Goal: Task Accomplishment & Management: Complete application form

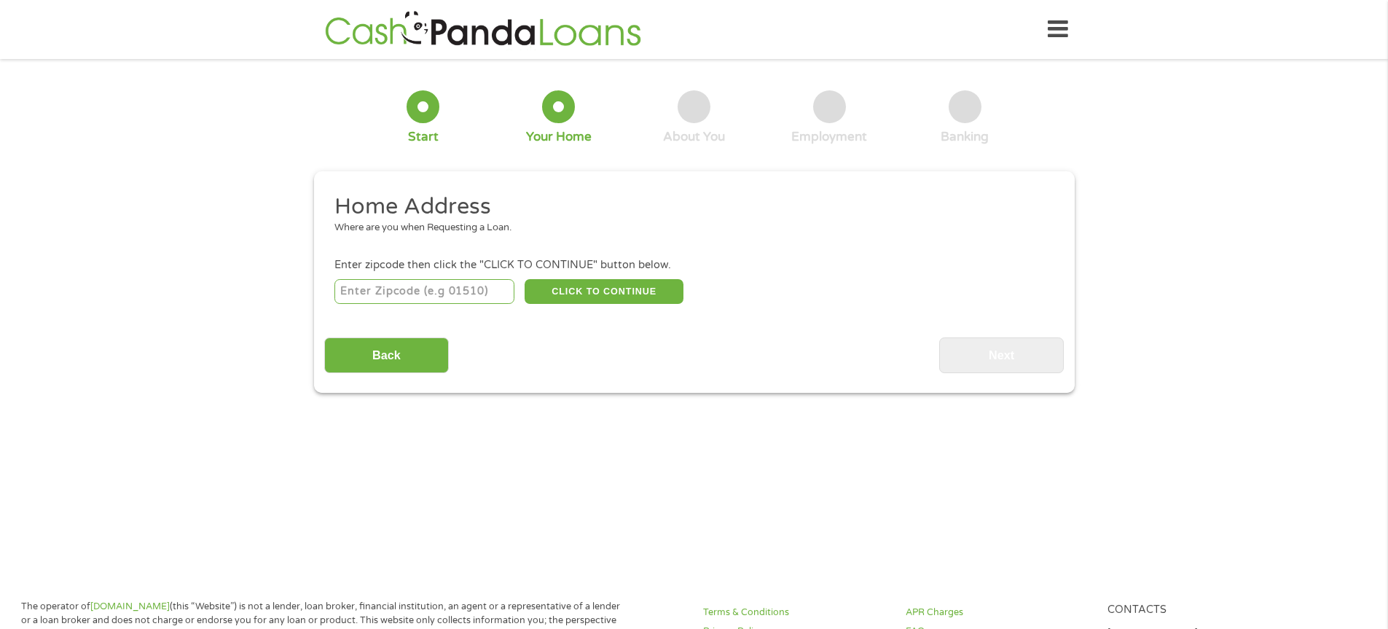
click at [407, 294] on input "number" at bounding box center [424, 291] width 180 height 25
type input "78412"
click at [627, 286] on button "CLICK TO CONTINUE" at bounding box center [604, 291] width 159 height 25
type input "78412"
type input "[DATE]"
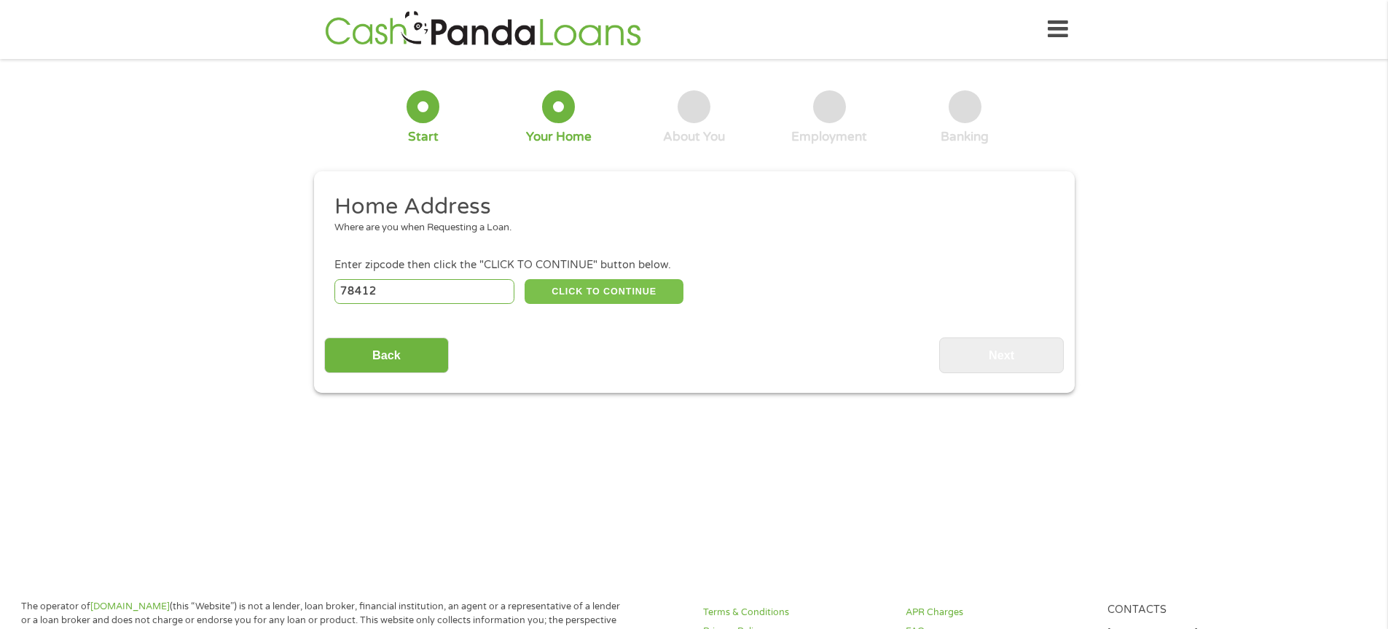
select select "[US_STATE]"
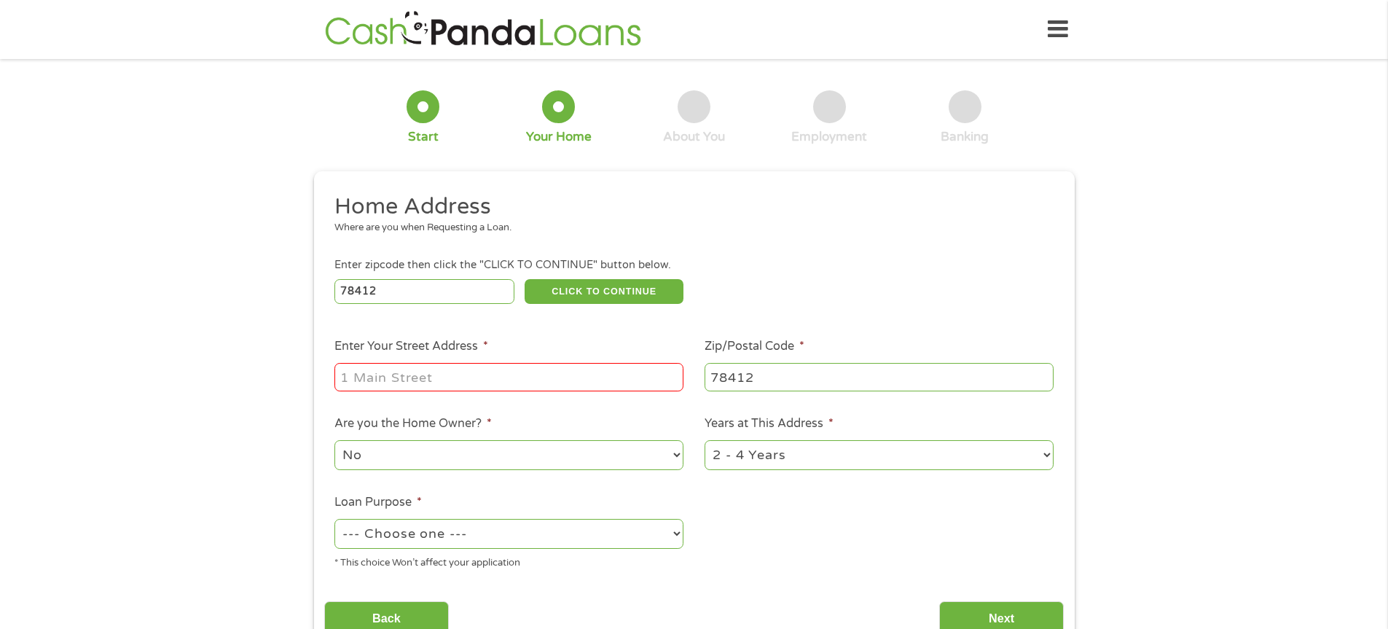
click at [432, 380] on input "Enter Your Street Address *" at bounding box center [508, 377] width 349 height 28
type input "1121 Delta Dr."
click at [391, 463] on select "No Yes" at bounding box center [508, 455] width 349 height 30
select select "yes"
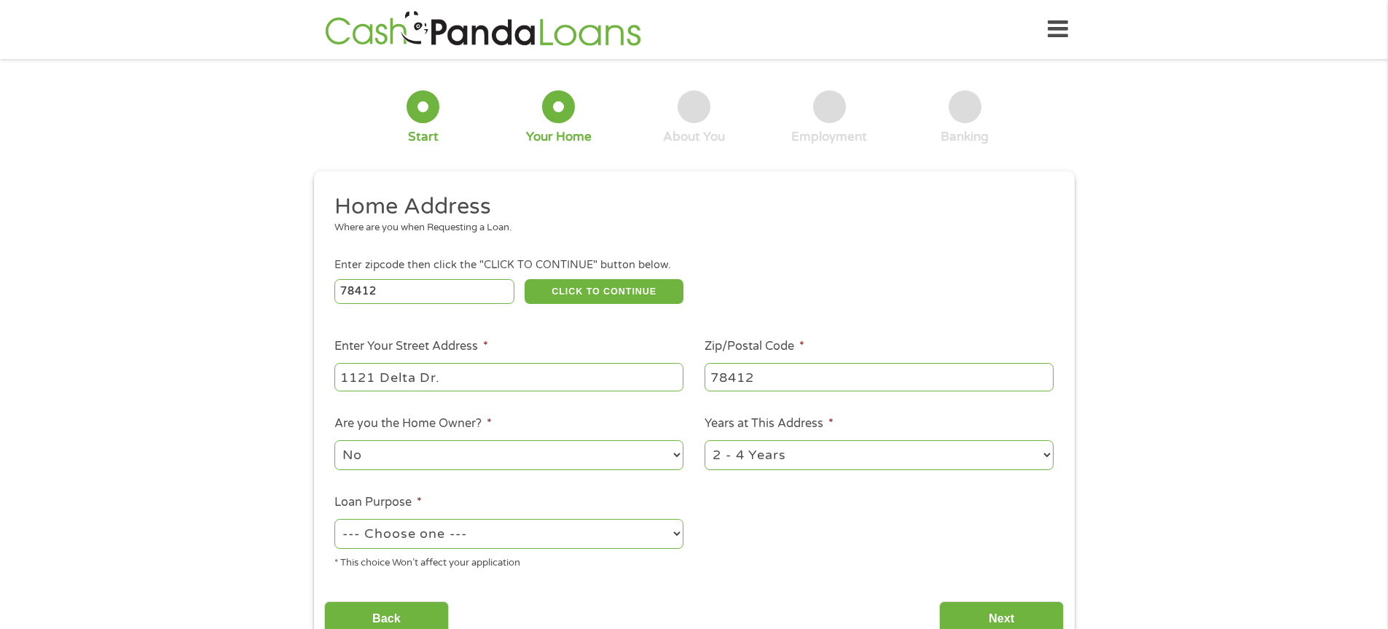
click at [334, 440] on select "No Yes" at bounding box center [508, 455] width 349 height 30
click at [830, 452] on select "1 Year or less 1 - 2 Years 2 - 4 Years Over 4 Years" at bounding box center [878, 455] width 349 height 30
select select "60months"
click at [704, 440] on select "1 Year or less 1 - 2 Years 2 - 4 Years Over 4 Years" at bounding box center [878, 455] width 349 height 30
click at [786, 538] on ul "Home Address Where are you when Requesting a Loan. Enter zipcode then click the…" at bounding box center [693, 386] width 739 height 389
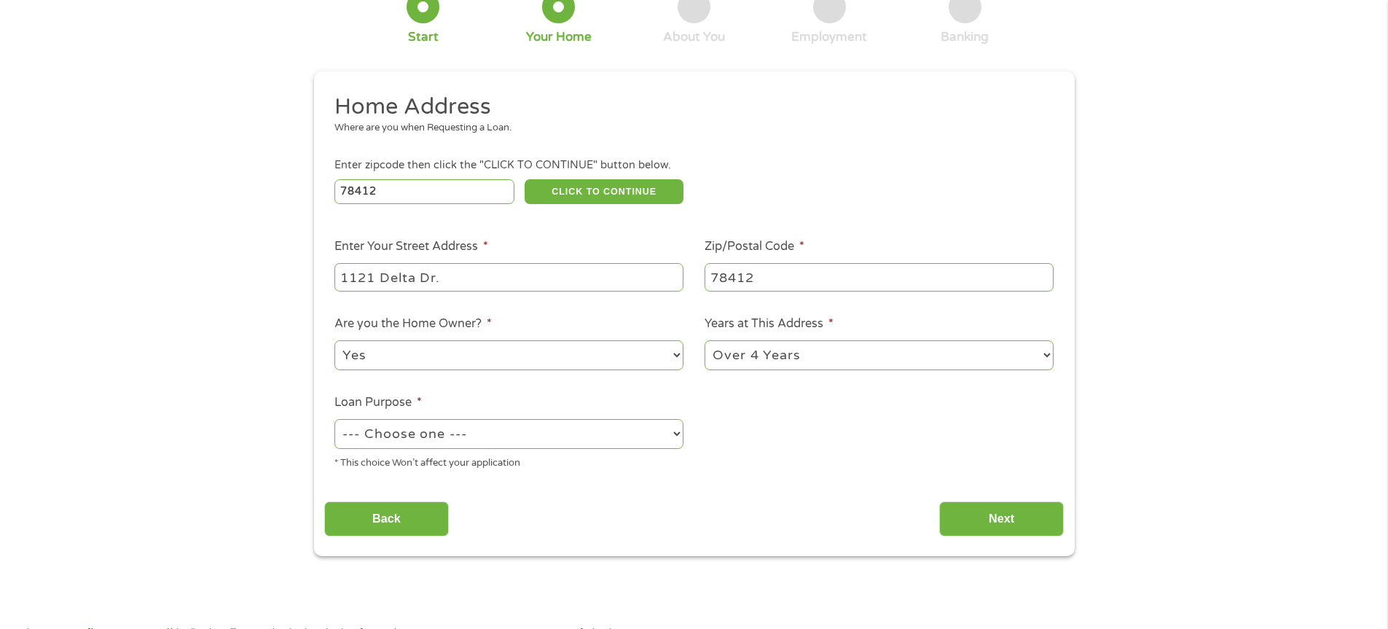
scroll to position [146, 0]
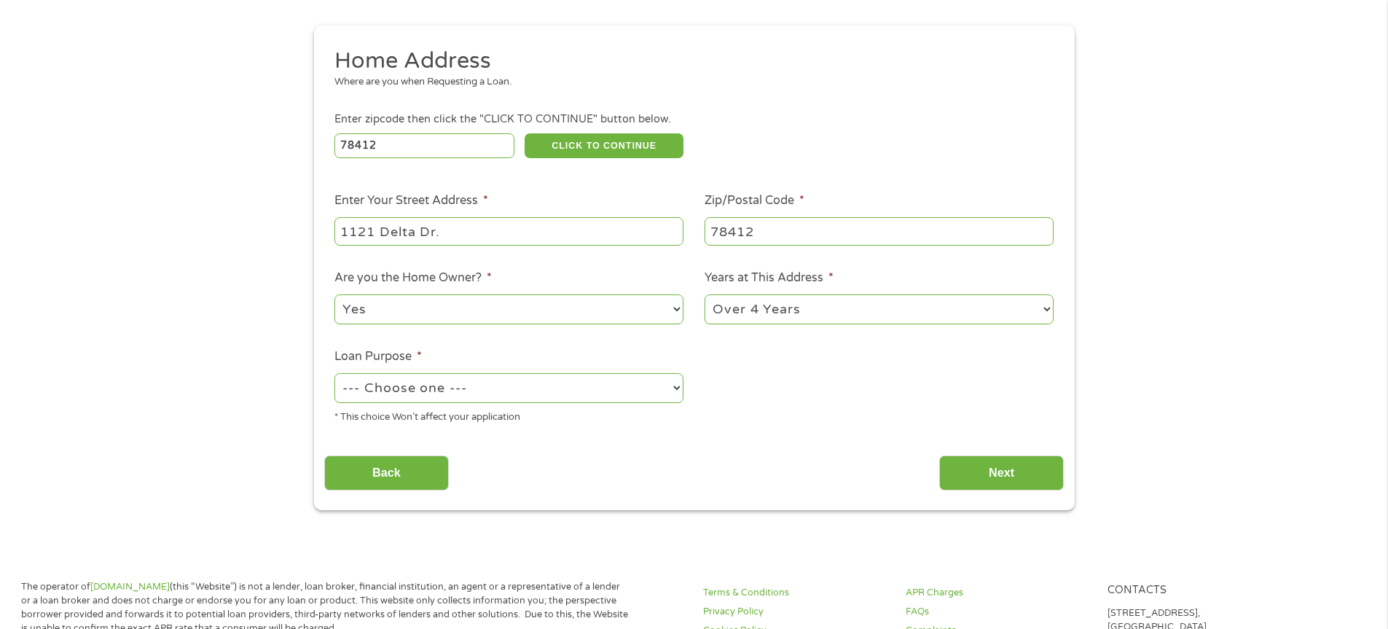
click at [470, 392] on select "--- Choose one --- Pay Bills Debt Consolidation Home Improvement Major Purchase…" at bounding box center [508, 388] width 349 height 30
select select "paybills"
click at [334, 373] on select "--- Choose one --- Pay Bills Debt Consolidation Home Improvement Major Purchase…" at bounding box center [508, 388] width 349 height 30
click at [1021, 468] on input "Next" at bounding box center [1001, 473] width 125 height 36
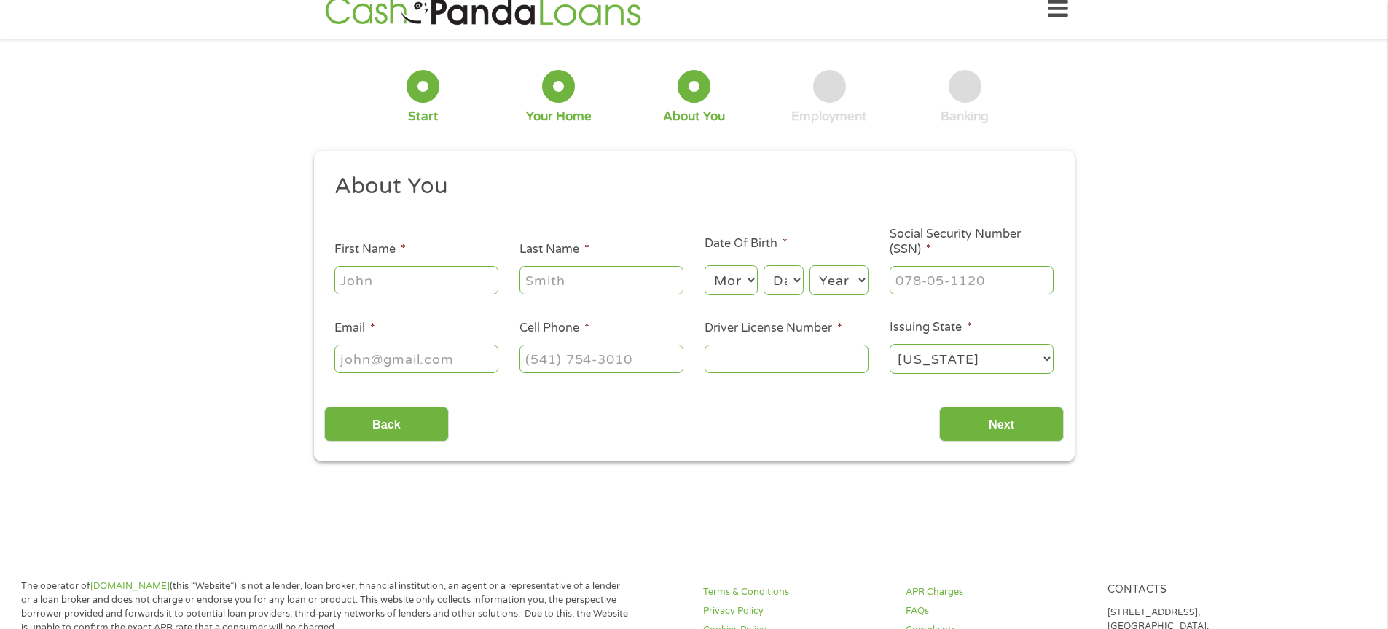
scroll to position [0, 0]
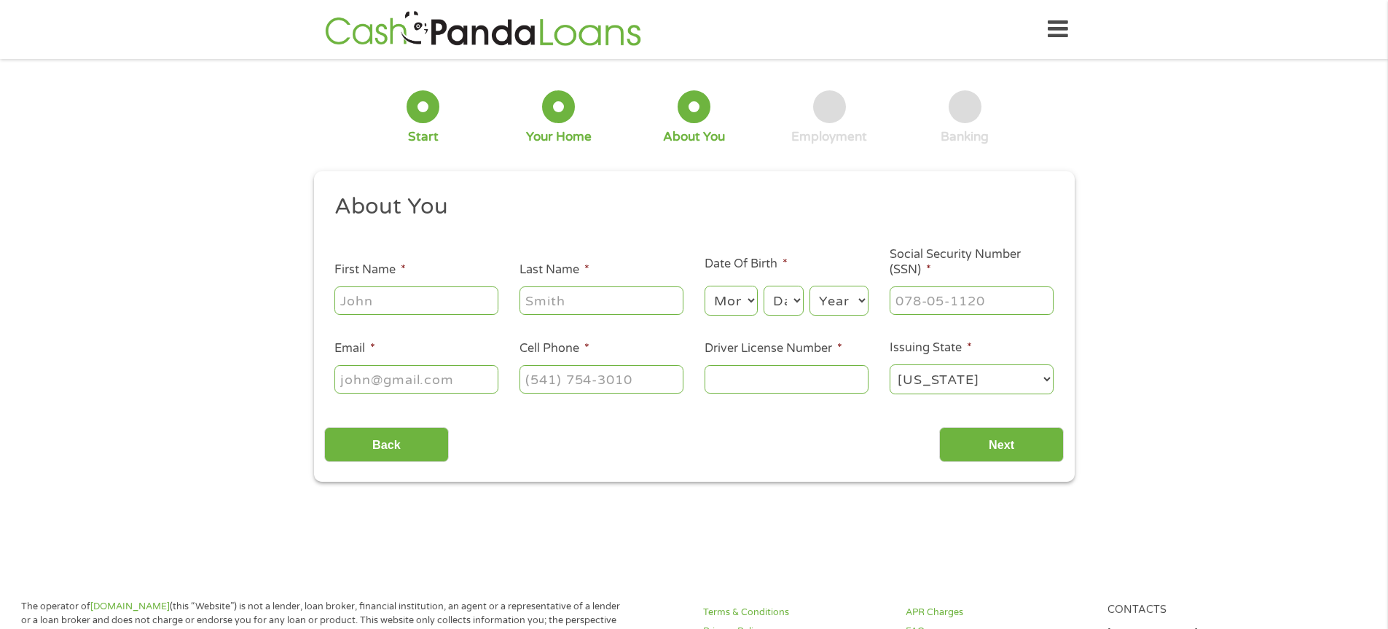
click at [408, 303] on input "First Name *" at bounding box center [416, 300] width 164 height 28
type input "[PERSON_NAME]"
click at [551, 302] on input "Last Name *" at bounding box center [601, 300] width 164 height 28
type input "[PERSON_NAME]"
click at [745, 306] on select "Month 1 2 3 4 5 6 7 8 9 10 11 12" at bounding box center [730, 301] width 53 height 30
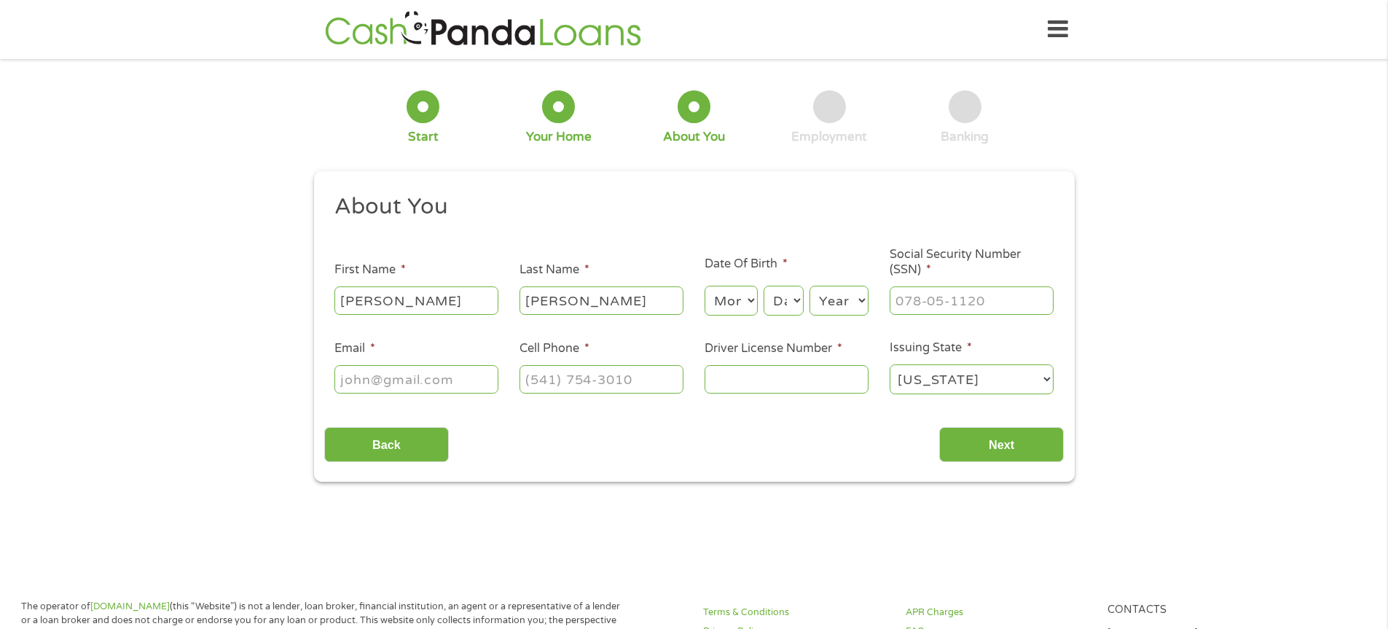
select select "7"
click at [704, 286] on select "Month 1 2 3 4 5 6 7 8 9 10 11 12" at bounding box center [730, 301] width 53 height 30
click at [794, 303] on select "Day 1 2 3 4 5 6 7 8 9 10 11 12 13 14 15 16 17 18 19 20 21 22 23 24 25 26 27 28 …" at bounding box center [783, 301] width 39 height 30
select select "17"
click at [764, 286] on select "Day 1 2 3 4 5 6 7 8 9 10 11 12 13 14 15 16 17 18 19 20 21 22 23 24 25 26 27 28 …" at bounding box center [783, 301] width 39 height 30
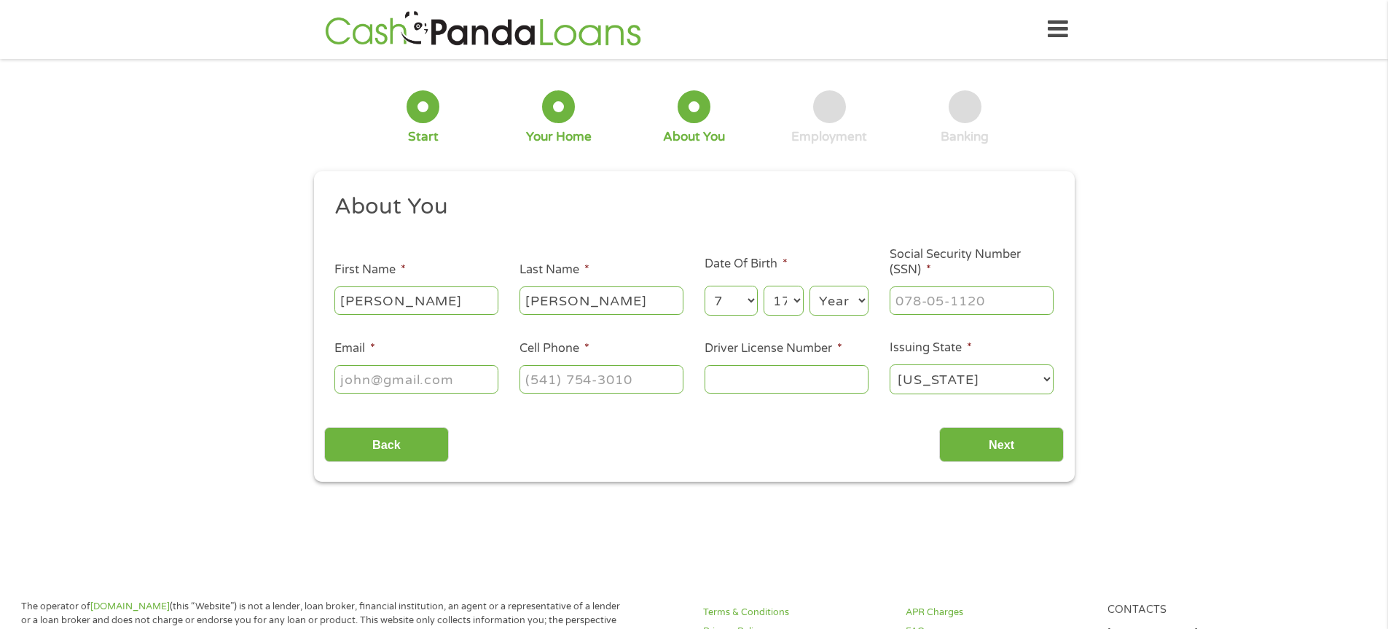
click at [830, 293] on select "Year [DATE] 2006 2005 2004 2003 2002 2001 2000 1999 1998 1997 1996 1995 1994 19…" at bounding box center [838, 301] width 59 height 30
select select "1965"
click at [809, 286] on select "Year [DATE] 2006 2005 2004 2003 2002 2001 2000 1999 1998 1997 1996 1995 1994 19…" at bounding box center [838, 301] width 59 height 30
click at [973, 297] on input "___-__-____" at bounding box center [972, 300] width 164 height 28
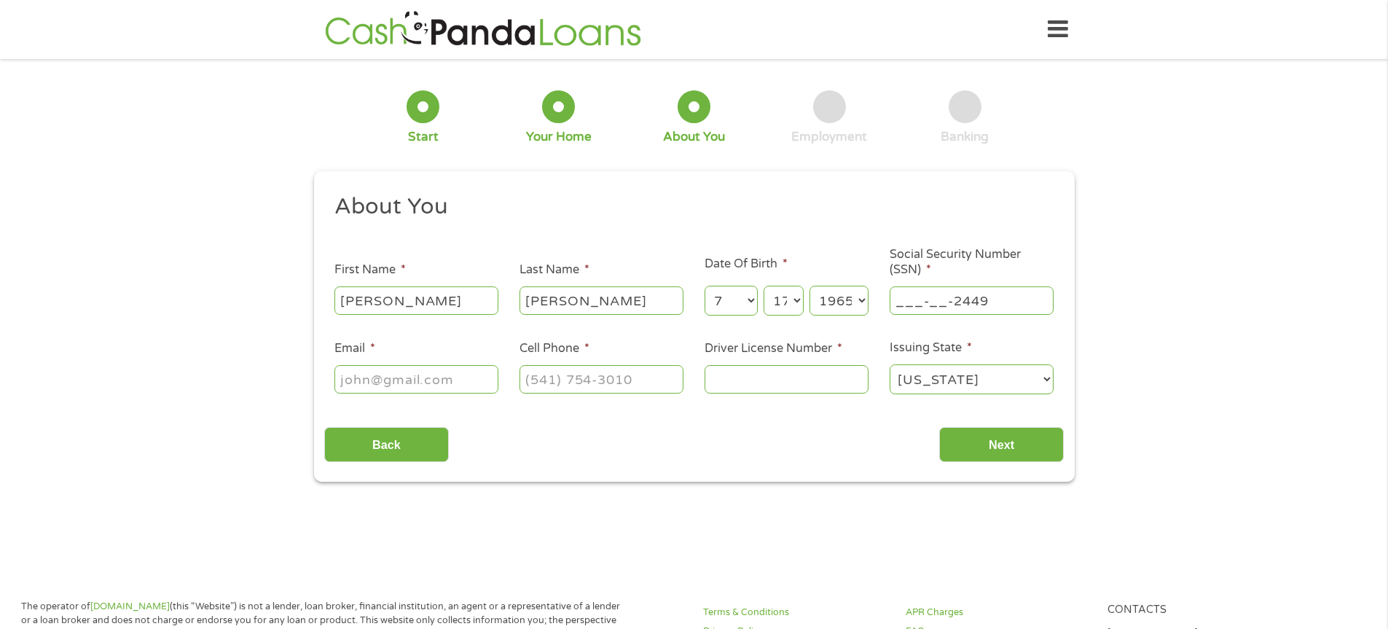
drag, startPoint x: 1013, startPoint y: 302, endPoint x: 808, endPoint y: 308, distance: 205.5
click at [808, 308] on ul "About You This field is hidden when viewing the form Title * --- Choose one ---…" at bounding box center [693, 299] width 739 height 215
type input "244-90-0587"
click at [385, 386] on input "Email *" at bounding box center [416, 379] width 164 height 28
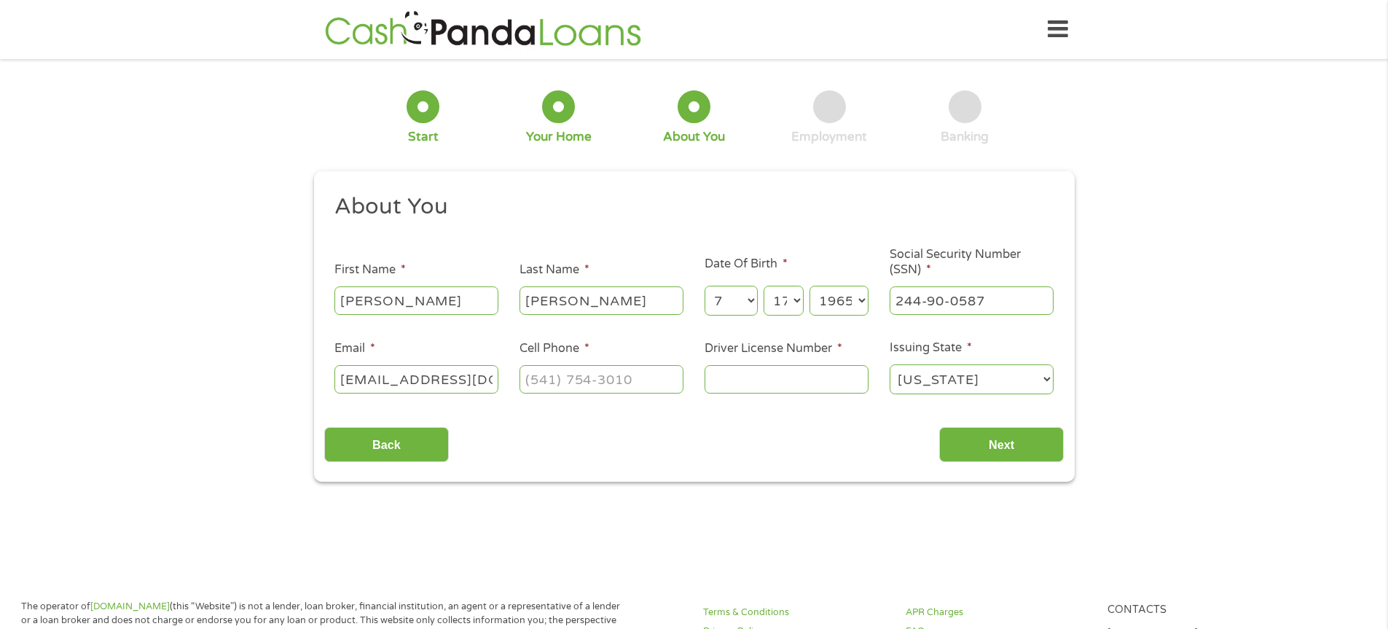
type input "[EMAIL_ADDRESS][DOMAIN_NAME]"
click at [617, 384] on input "(___) ___-____" at bounding box center [601, 379] width 164 height 28
type input "[PHONE_NUMBER]"
click at [787, 387] on input "Driver License Number *" at bounding box center [786, 379] width 164 height 28
type input "08274518"
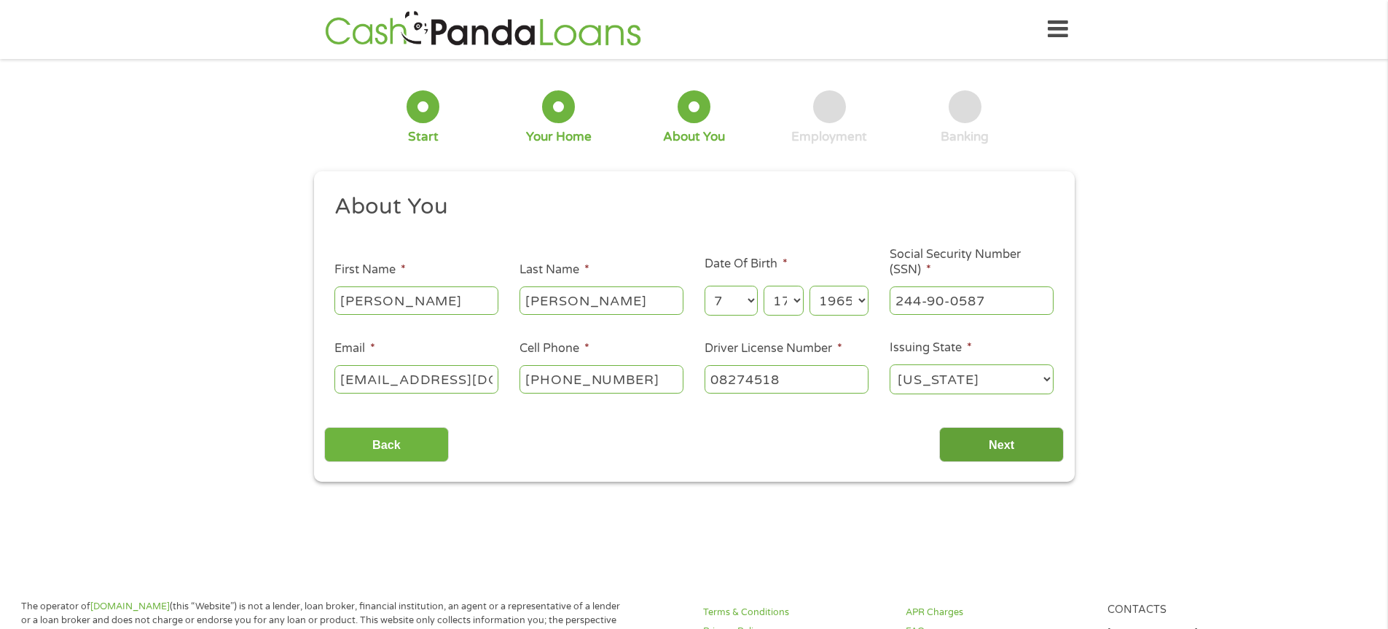
click at [1005, 448] on input "Next" at bounding box center [1001, 445] width 125 height 36
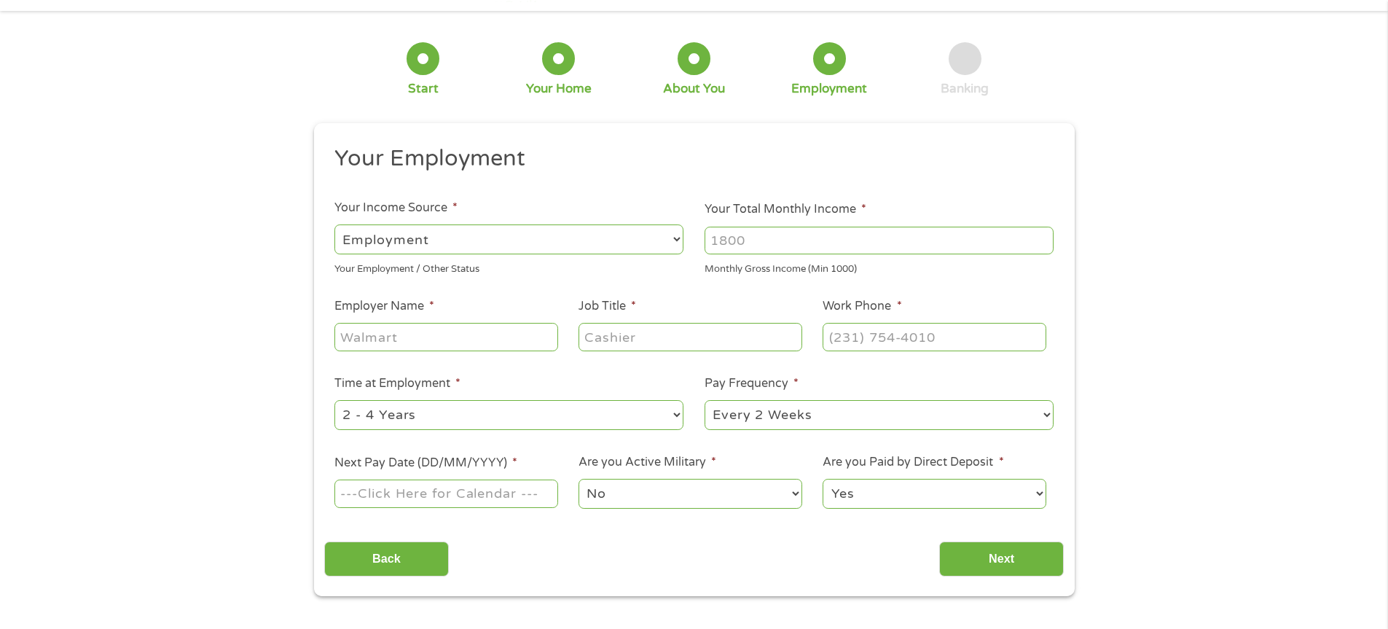
scroll to position [73, 0]
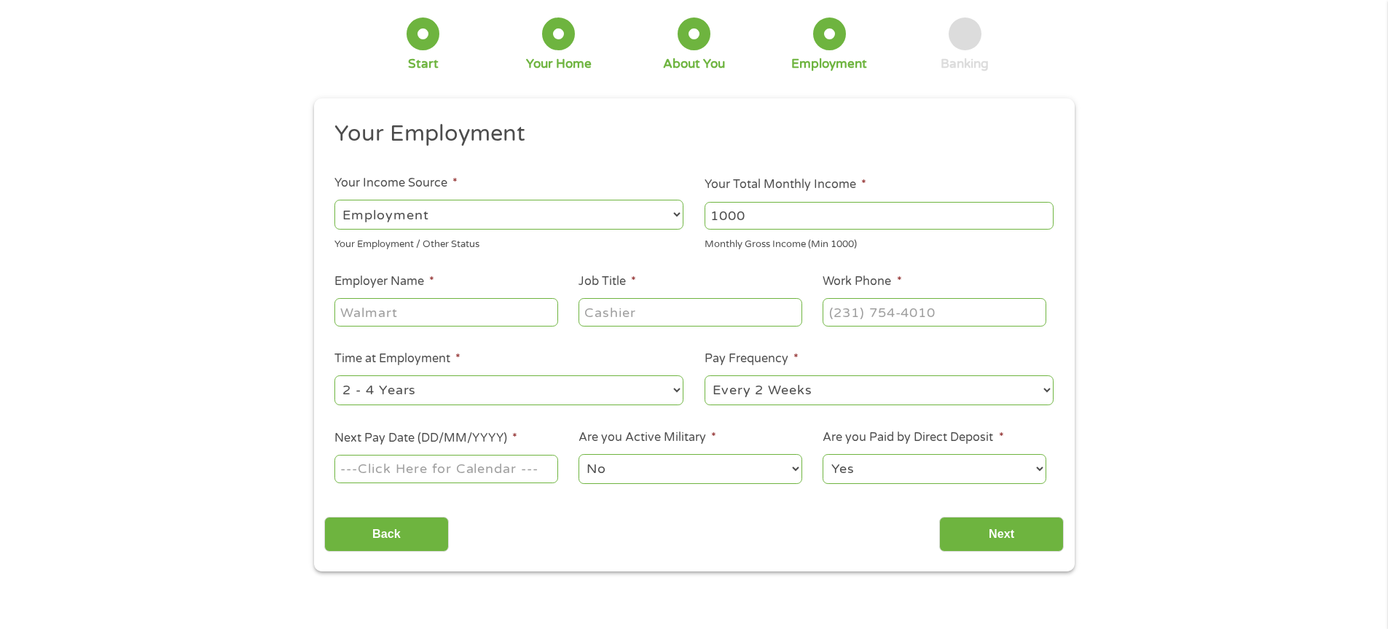
click at [1042, 221] on input "1000" at bounding box center [878, 216] width 349 height 28
click at [1046, 209] on input "1001" at bounding box center [878, 216] width 349 height 28
click at [1046, 209] on input "1002" at bounding box center [878, 216] width 349 height 28
click at [1046, 209] on input "1003" at bounding box center [878, 216] width 349 height 28
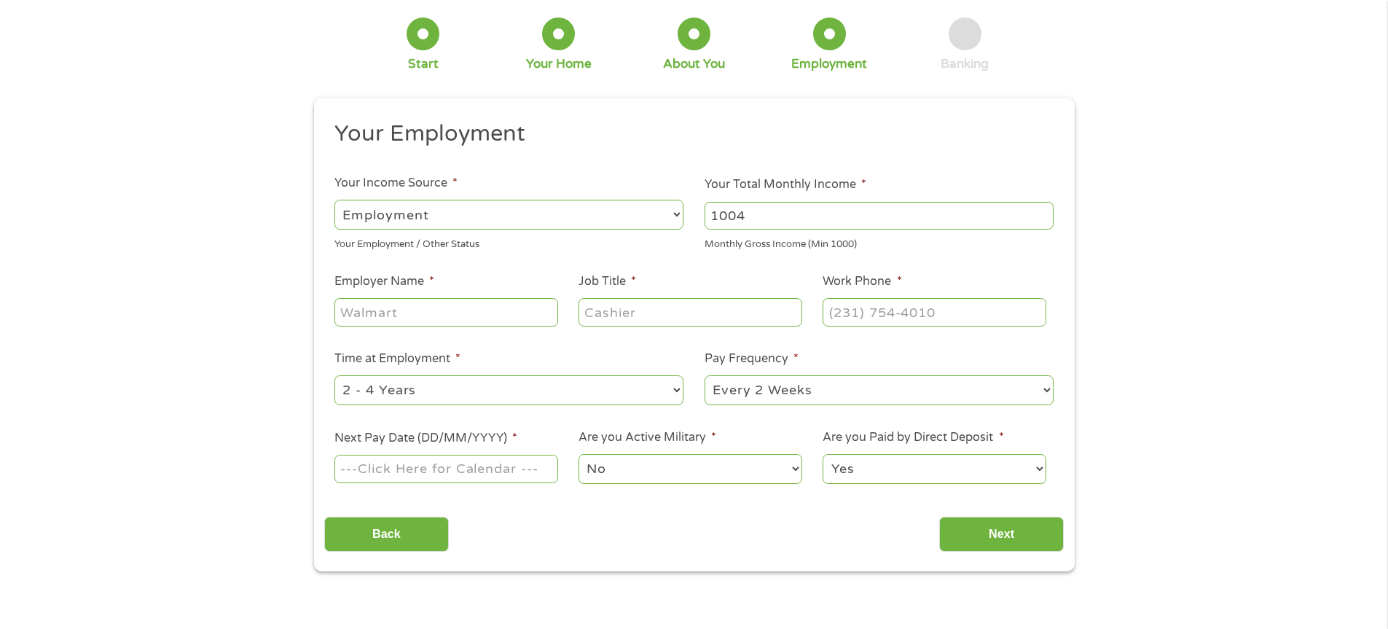
click at [1046, 209] on input "1004" at bounding box center [878, 216] width 349 height 28
click at [1046, 209] on input "1005" at bounding box center [878, 216] width 349 height 28
drag, startPoint x: 831, startPoint y: 220, endPoint x: 720, endPoint y: 221, distance: 110.7
click at [727, 221] on input "1005" at bounding box center [878, 216] width 349 height 28
click at [702, 217] on li "Your Total Monthly Income * 1005 Monthly Gross Income (Min 1000)" at bounding box center [879, 214] width 370 height 76
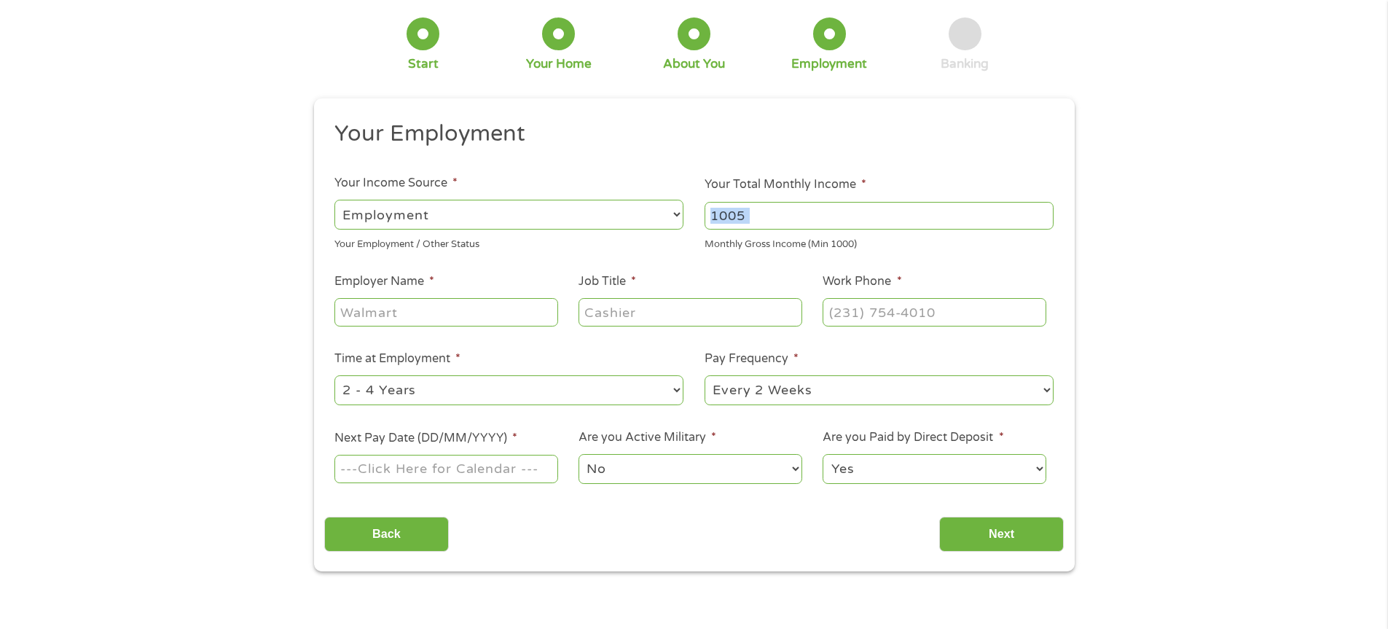
click at [702, 217] on li "Your Total Monthly Income * 1005 Monthly Gross Income (Min 1000)" at bounding box center [879, 214] width 370 height 76
click at [1041, 211] on input "1006" at bounding box center [878, 216] width 349 height 28
click at [1041, 211] on input "1007" at bounding box center [878, 216] width 349 height 28
click at [1041, 211] on input "1008" at bounding box center [878, 216] width 349 height 28
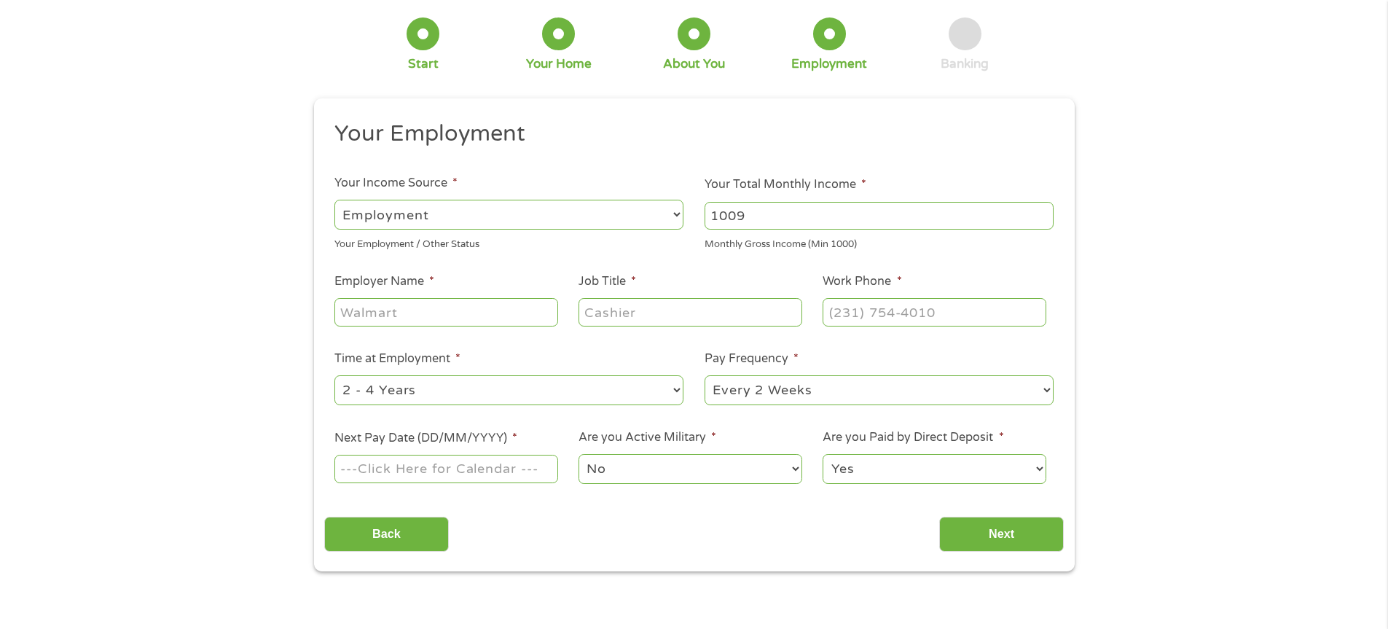
click at [1041, 211] on input "1009" at bounding box center [878, 216] width 349 height 28
click at [1041, 211] on input "1010" at bounding box center [878, 216] width 349 height 28
click at [1041, 211] on input "1011" at bounding box center [878, 216] width 349 height 28
click at [1041, 211] on input "1012" at bounding box center [878, 216] width 349 height 28
click at [1041, 211] on input "1013" at bounding box center [878, 216] width 349 height 28
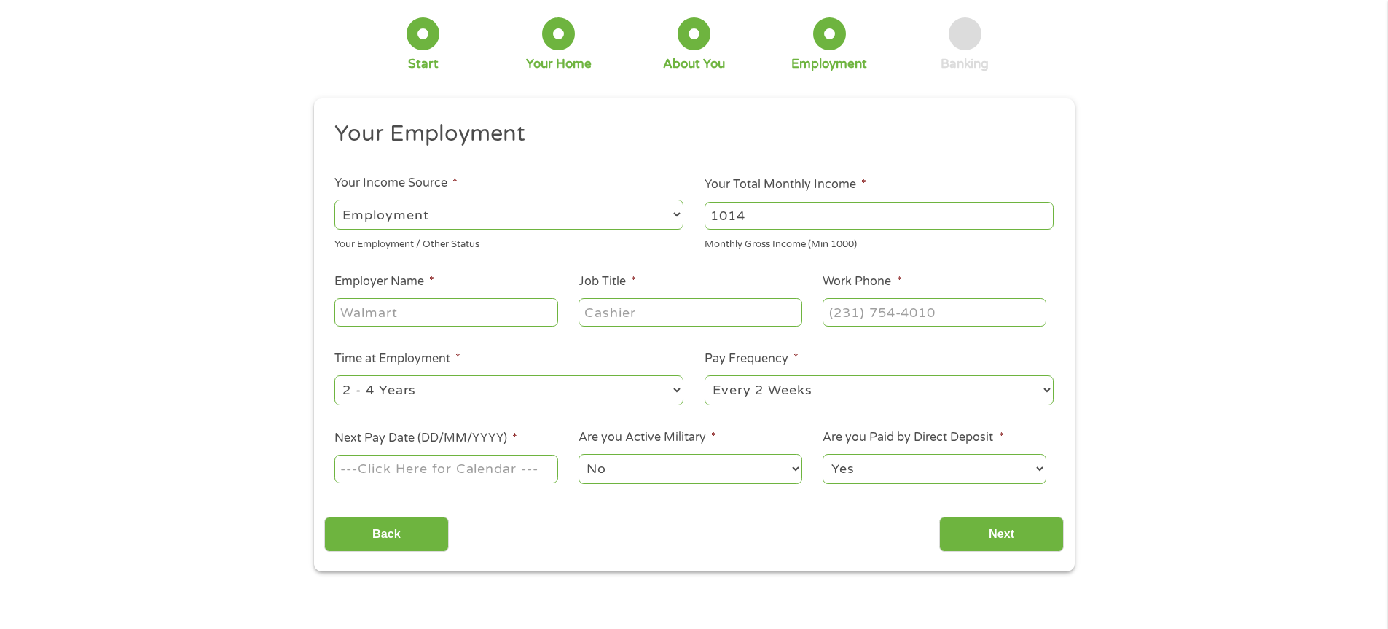
click at [1041, 211] on input "1014" at bounding box center [878, 216] width 349 height 28
click at [1041, 211] on input "1015" at bounding box center [878, 216] width 349 height 28
click at [1041, 211] on input "1016" at bounding box center [878, 216] width 349 height 28
click at [1041, 211] on input "1017" at bounding box center [878, 216] width 349 height 28
click at [1041, 211] on input "1018" at bounding box center [878, 216] width 349 height 28
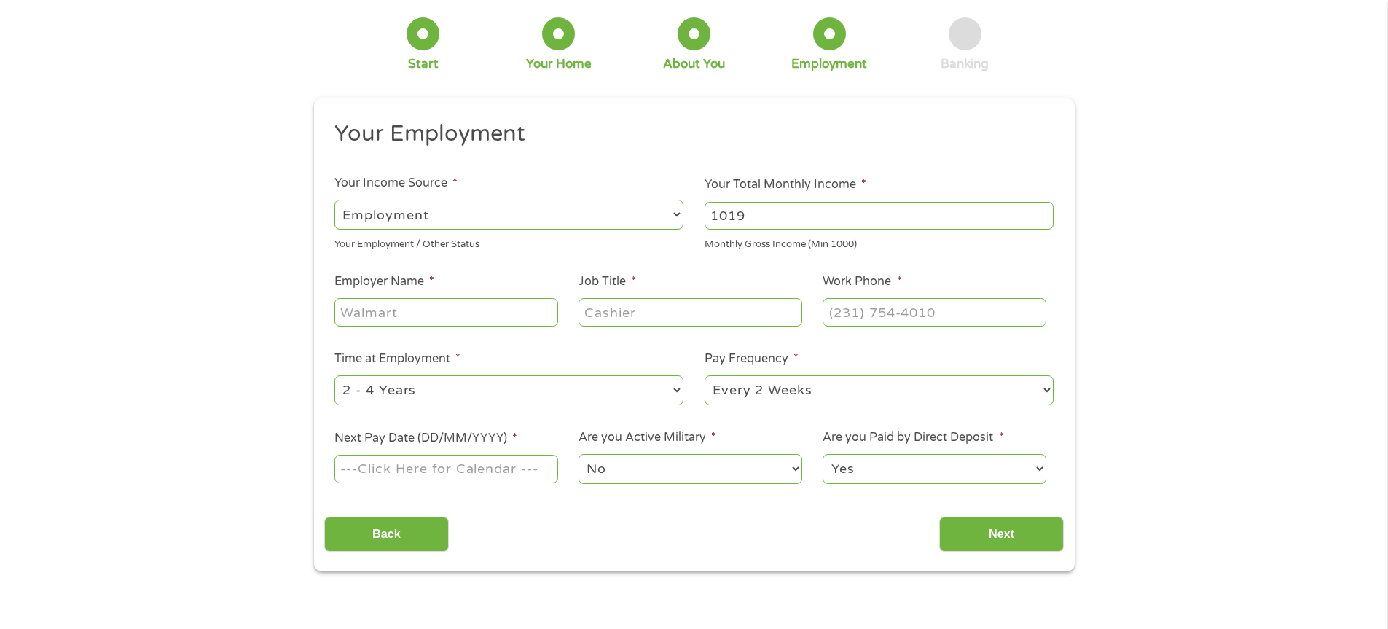
click at [1041, 211] on input "1019" at bounding box center [878, 216] width 349 height 28
click at [1041, 211] on input "1020" at bounding box center [878, 216] width 349 height 28
click at [1041, 211] on input "1021" at bounding box center [878, 216] width 349 height 28
click at [1041, 211] on input "1022" at bounding box center [878, 216] width 349 height 28
click at [1041, 211] on input "1023" at bounding box center [878, 216] width 349 height 28
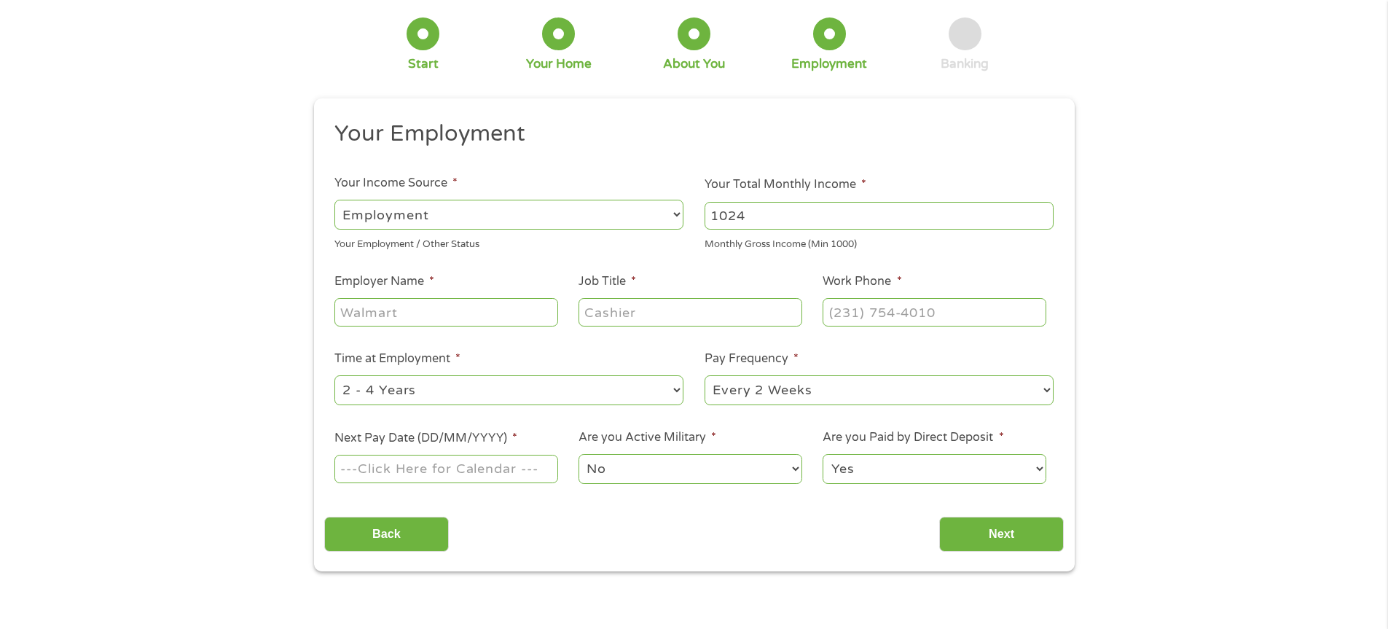
click at [1041, 211] on input "1024" at bounding box center [878, 216] width 349 height 28
click at [1041, 211] on input "1025" at bounding box center [878, 216] width 349 height 28
click at [1041, 211] on input "1026" at bounding box center [878, 216] width 349 height 28
click at [1041, 211] on input "1027" at bounding box center [878, 216] width 349 height 28
click at [1041, 211] on input "1028" at bounding box center [878, 216] width 349 height 28
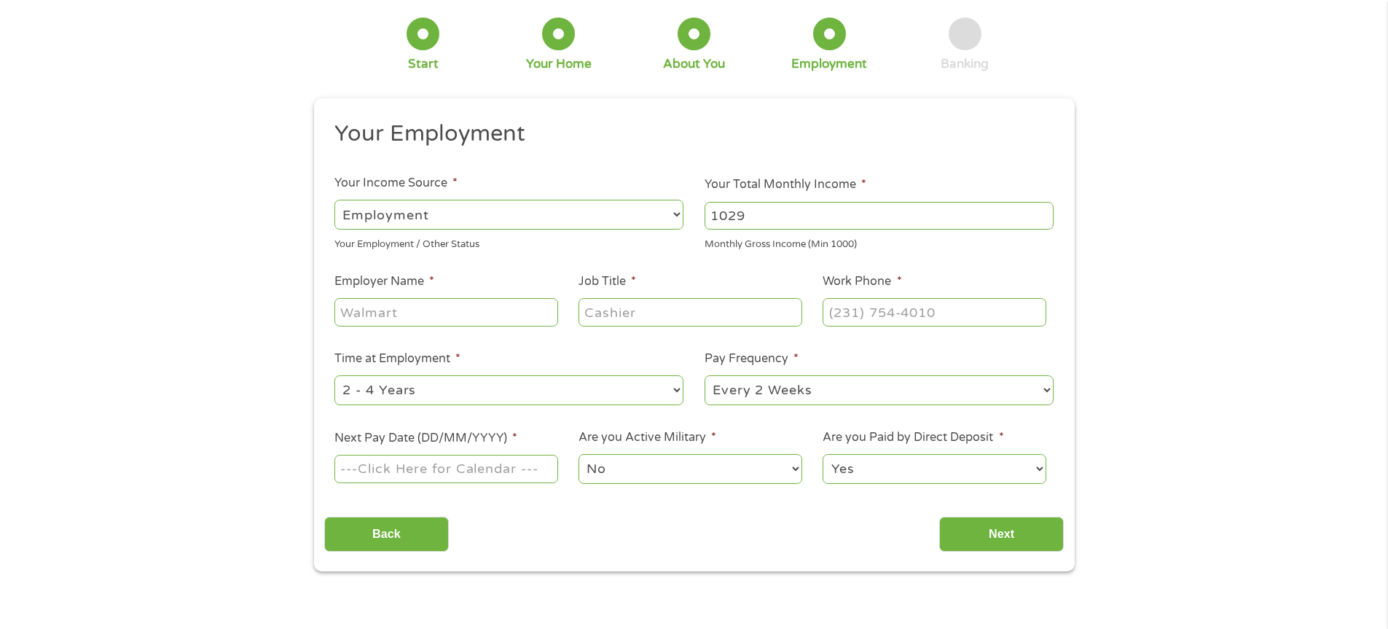
click at [1041, 211] on input "1029" at bounding box center [878, 216] width 349 height 28
click at [1041, 211] on input "1030" at bounding box center [878, 216] width 349 height 28
click at [1041, 207] on input "1031" at bounding box center [878, 216] width 349 height 28
click at [1041, 207] on input "1032" at bounding box center [878, 216] width 349 height 28
click at [1041, 207] on input "1033" at bounding box center [878, 216] width 349 height 28
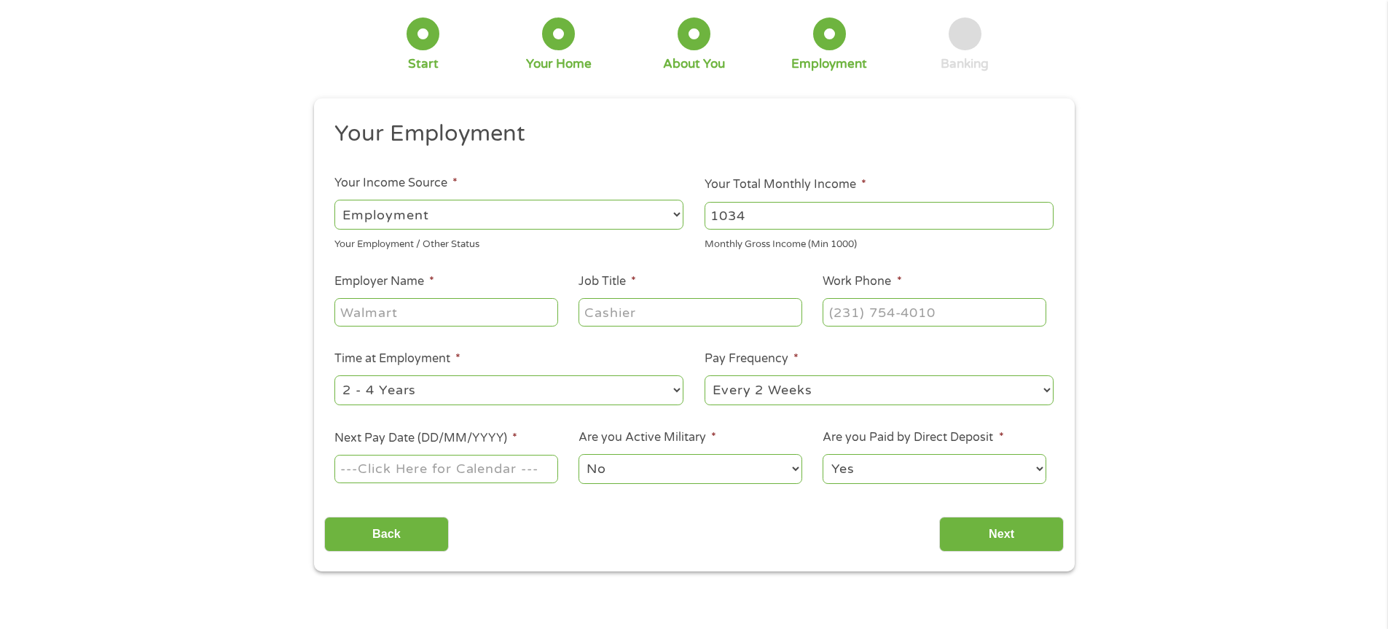
click at [1041, 207] on input "1034" at bounding box center [878, 216] width 349 height 28
click at [1041, 207] on input "1035" at bounding box center [878, 216] width 349 height 28
click at [1041, 207] on input "1036" at bounding box center [878, 216] width 349 height 28
click at [1041, 207] on input "1037" at bounding box center [878, 216] width 349 height 28
click at [1041, 207] on input "1038" at bounding box center [878, 216] width 349 height 28
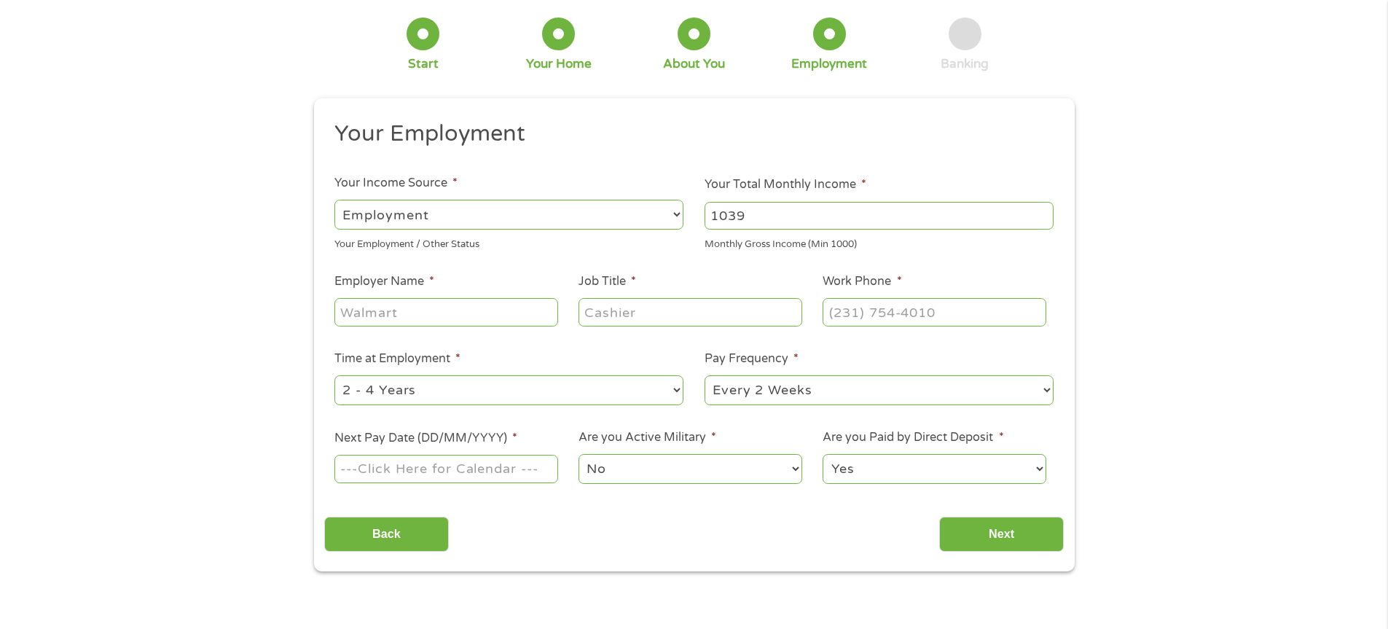
click at [1041, 207] on input "1039" at bounding box center [878, 216] width 349 height 28
click at [1041, 207] on input "1040" at bounding box center [878, 216] width 349 height 28
click at [1041, 208] on input "1041" at bounding box center [878, 216] width 349 height 28
click at [1041, 216] on input "1040" at bounding box center [878, 216] width 349 height 28
click at [1041, 216] on input "1039" at bounding box center [878, 216] width 349 height 28
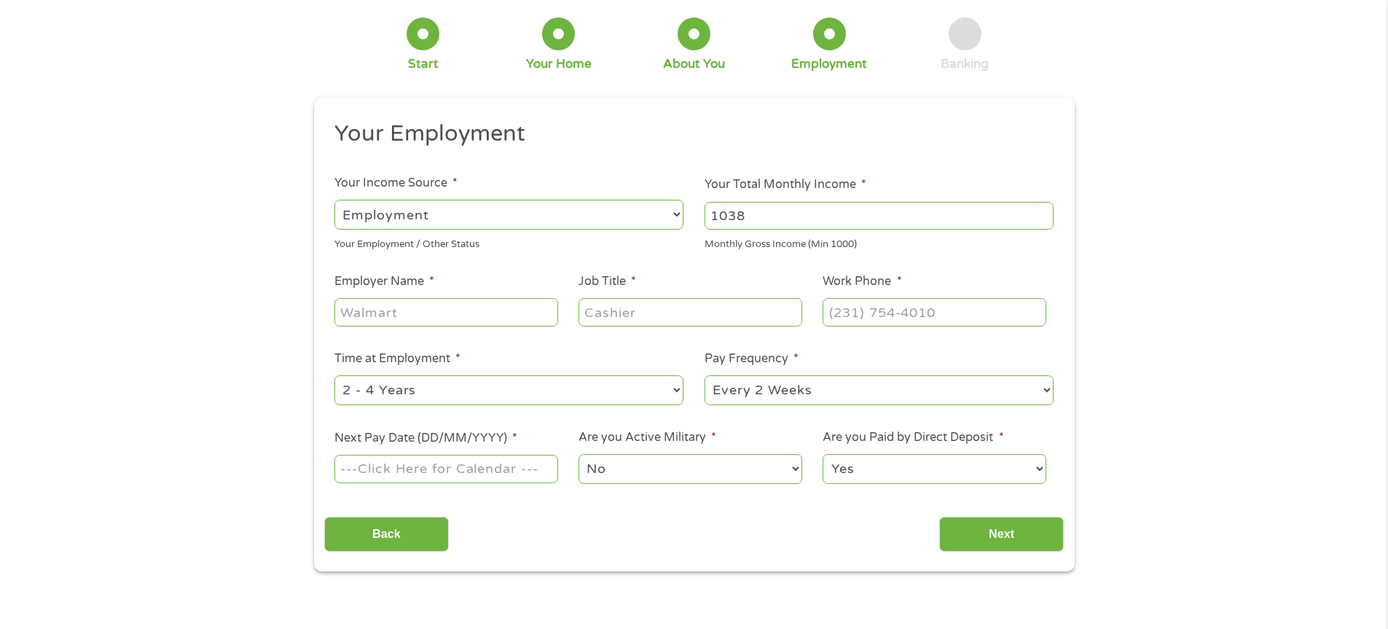
click at [1041, 216] on input "1038" at bounding box center [878, 216] width 349 height 28
click at [1043, 211] on input "1042" at bounding box center [878, 216] width 349 height 28
click at [1043, 211] on input "1043" at bounding box center [878, 216] width 349 height 28
click at [1043, 211] on input "1044" at bounding box center [878, 216] width 349 height 28
click at [1043, 211] on input "1045" at bounding box center [878, 216] width 349 height 28
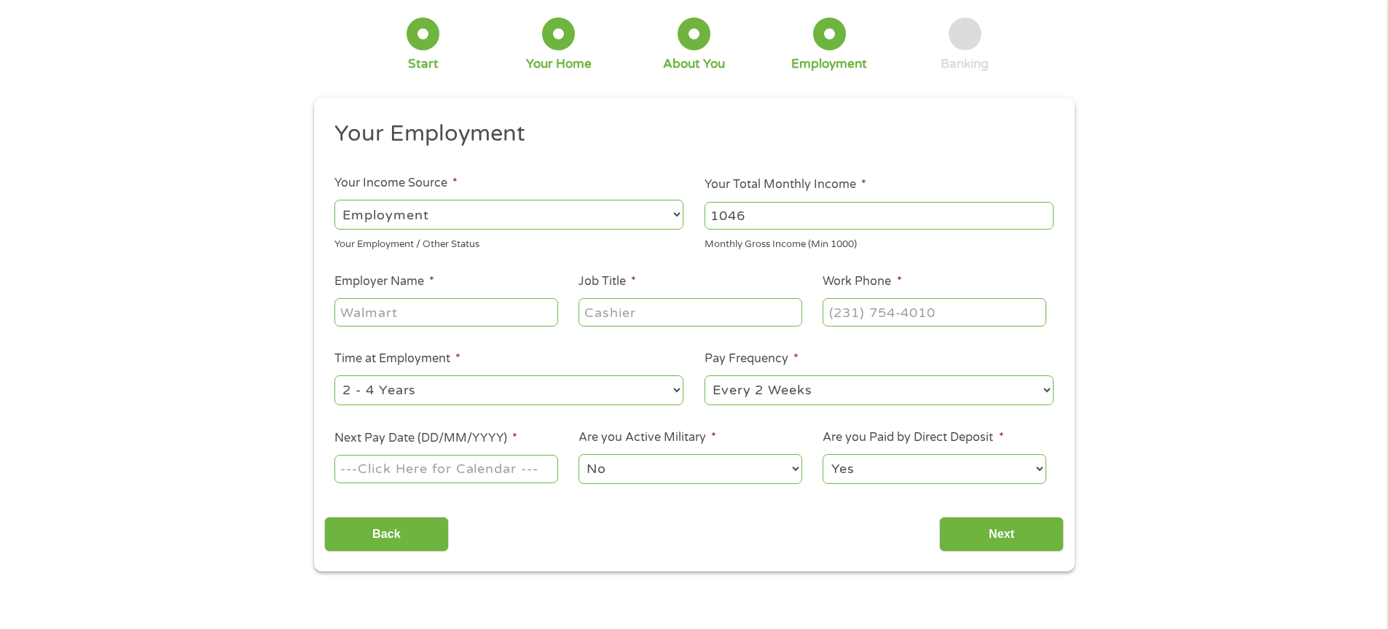
click at [1043, 211] on input "1046" at bounding box center [878, 216] width 349 height 28
click at [1043, 211] on input "1047" at bounding box center [878, 216] width 349 height 28
click at [1043, 211] on input "1048" at bounding box center [878, 216] width 349 height 28
click at [1043, 211] on input "1049" at bounding box center [878, 216] width 349 height 28
click at [1043, 211] on input "1050" at bounding box center [878, 216] width 349 height 28
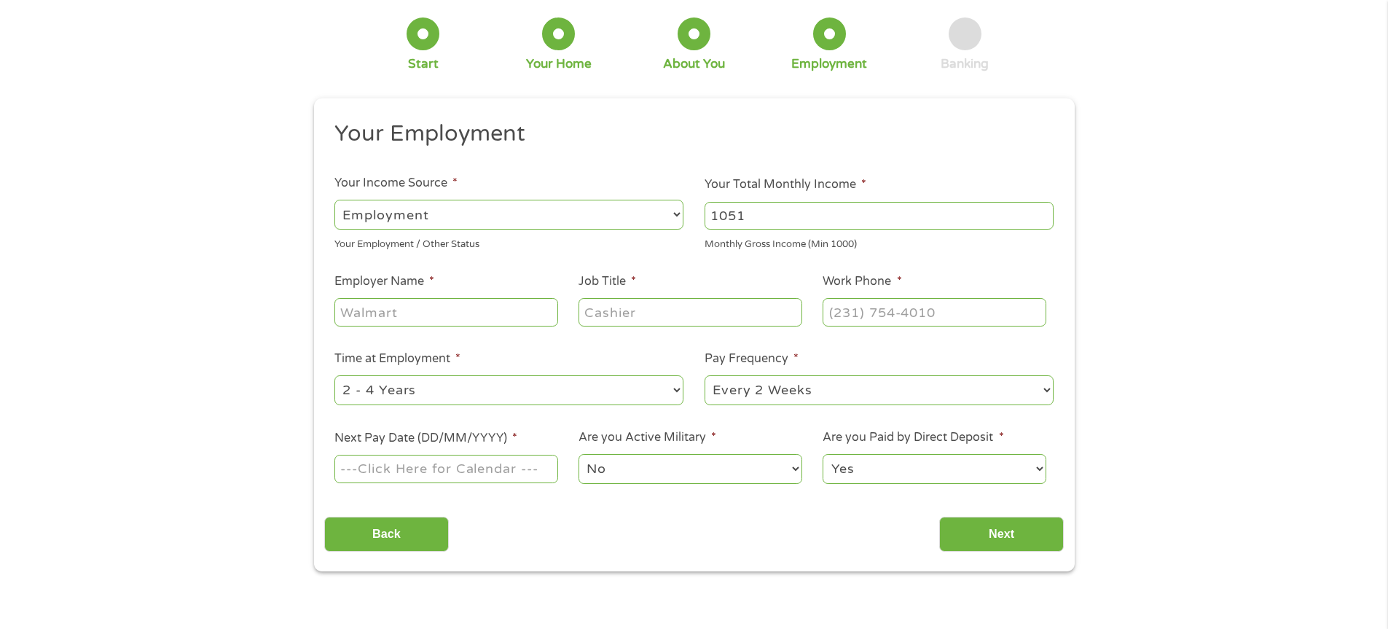
click at [1043, 211] on input "1051" at bounding box center [878, 216] width 349 height 28
click at [1043, 211] on input "1052" at bounding box center [878, 216] width 349 height 28
click at [1043, 211] on input "1053" at bounding box center [878, 216] width 349 height 28
click at [1043, 211] on input "1054" at bounding box center [878, 216] width 349 height 28
click at [1043, 211] on input "1055" at bounding box center [878, 216] width 349 height 28
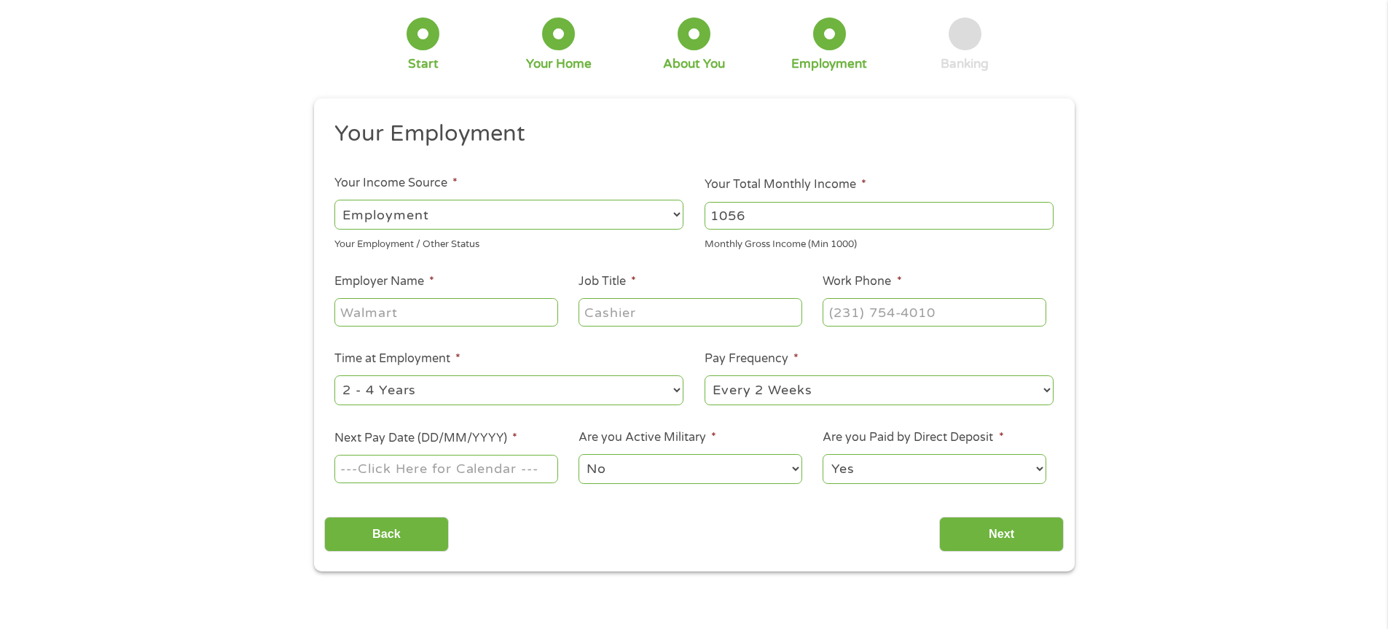
click at [1043, 209] on input "1056" at bounding box center [878, 216] width 349 height 28
click at [1043, 209] on input "1057" at bounding box center [878, 216] width 349 height 28
click at [1043, 209] on input "1058" at bounding box center [878, 216] width 349 height 28
click at [1043, 209] on input "1059" at bounding box center [878, 216] width 349 height 28
click at [1043, 209] on input "1060" at bounding box center [878, 216] width 349 height 28
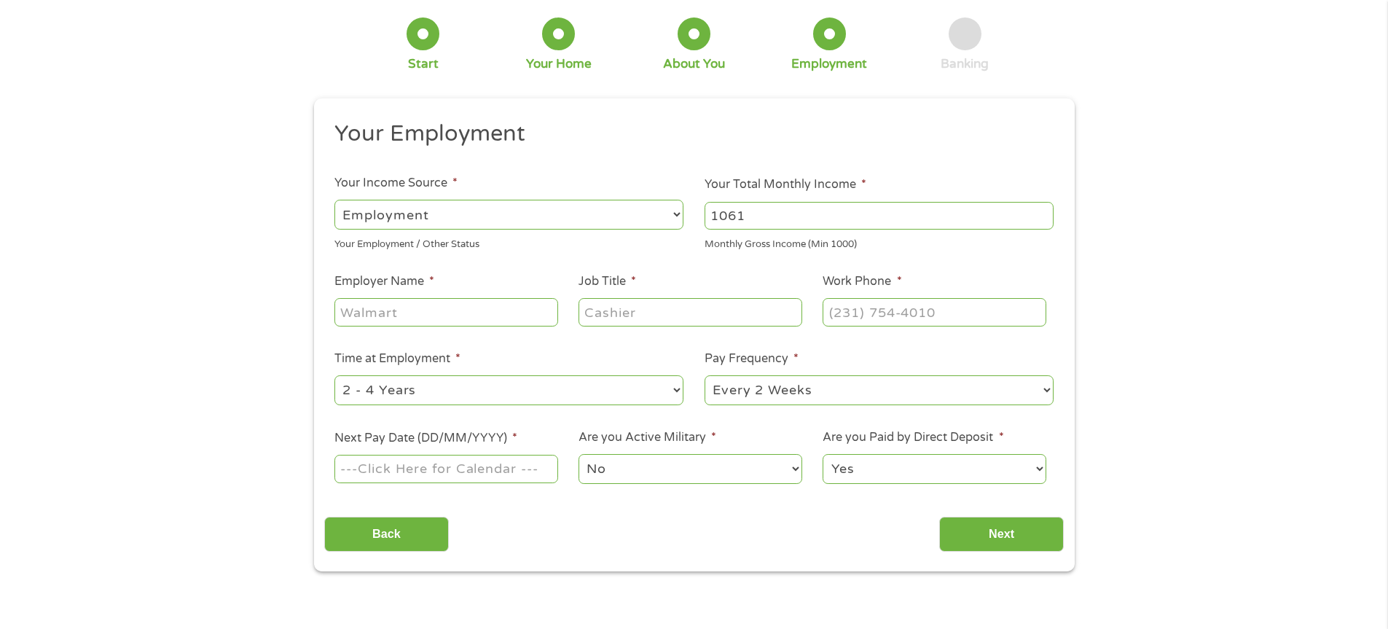
click at [1043, 209] on input "1061" at bounding box center [878, 216] width 349 height 28
click at [1043, 209] on input "1062" at bounding box center [878, 216] width 349 height 28
click at [1043, 206] on input "1062" at bounding box center [878, 216] width 349 height 28
click at [1043, 199] on div "1062" at bounding box center [878, 216] width 349 height 34
click at [1043, 197] on li "Your Total Monthly Income * 1062 Monthly Gross Income (Min 1000)" at bounding box center [879, 214] width 370 height 76
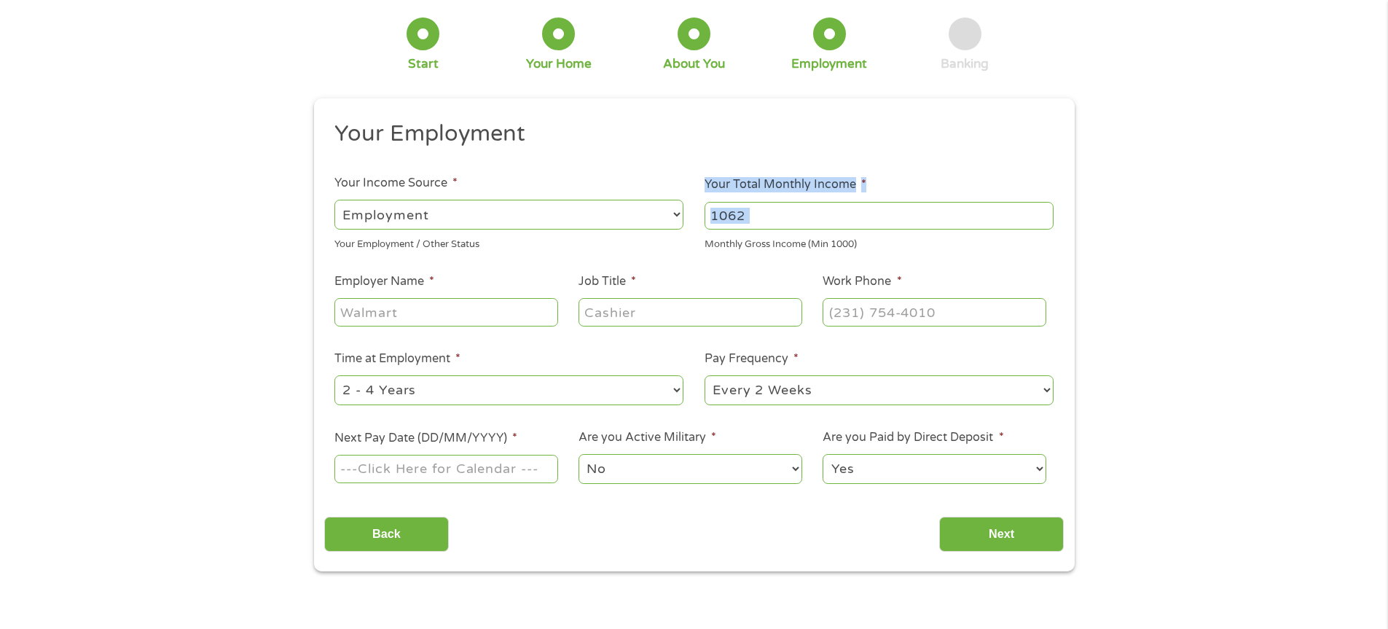
click at [1043, 197] on li "Your Total Monthly Income * 1062 Monthly Gross Income (Min 1000)" at bounding box center [879, 214] width 370 height 76
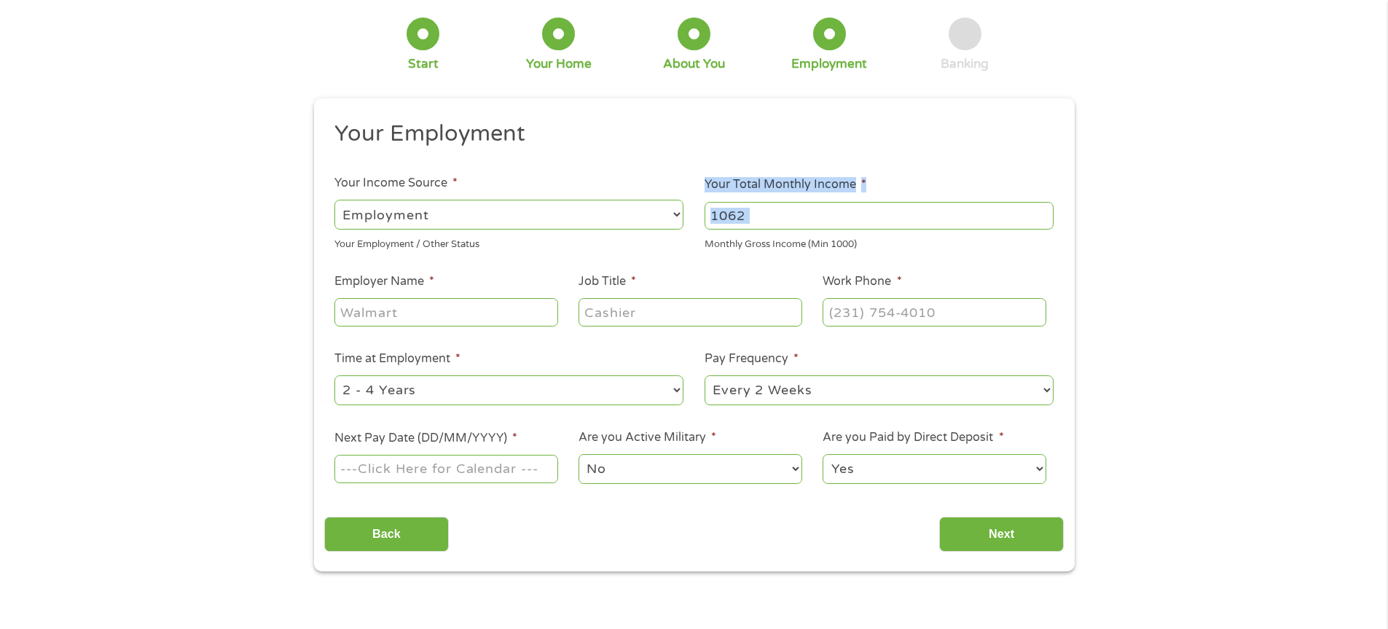
click at [1043, 197] on li "Your Total Monthly Income * 1062 Monthly Gross Income (Min 1000)" at bounding box center [879, 214] width 370 height 76
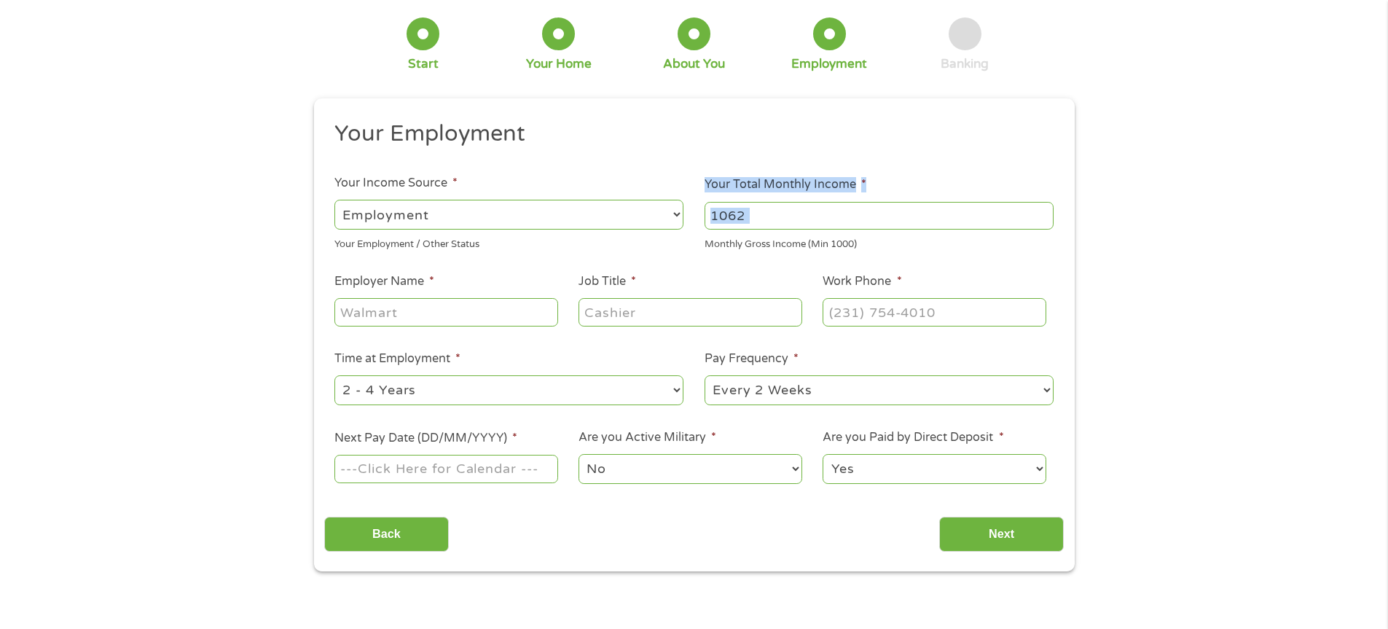
click at [1043, 197] on li "Your Total Monthly Income * 1062 Monthly Gross Income (Min 1000)" at bounding box center [879, 214] width 370 height 76
click at [1044, 205] on input "1062" at bounding box center [878, 216] width 349 height 28
click at [1044, 207] on input "1063" at bounding box center [878, 216] width 349 height 28
click at [1044, 209] on input "1064" at bounding box center [878, 216] width 349 height 28
click at [1044, 209] on input "1065" at bounding box center [878, 216] width 349 height 28
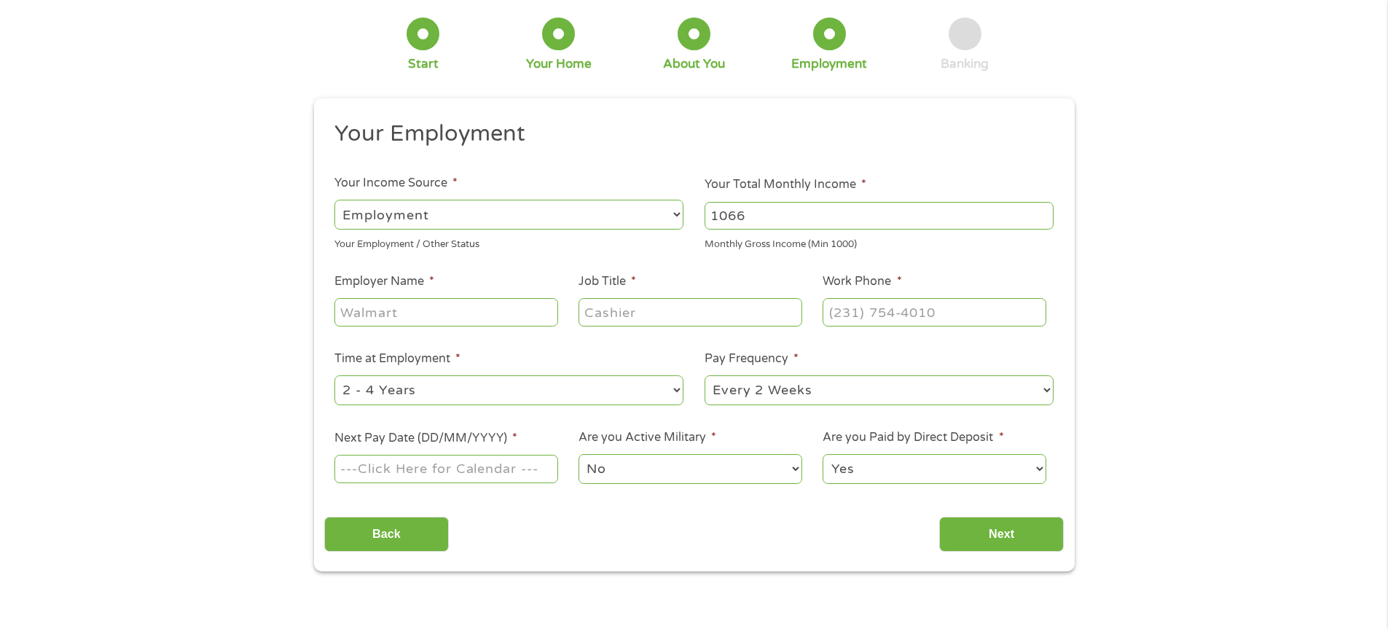
click at [1044, 210] on input "1066" at bounding box center [878, 216] width 349 height 28
click at [1044, 210] on input "1067" at bounding box center [878, 216] width 349 height 28
click at [1044, 210] on input "1068" at bounding box center [878, 216] width 349 height 28
click at [1044, 210] on input "1069" at bounding box center [878, 216] width 349 height 28
click at [1044, 210] on input "1070" at bounding box center [878, 216] width 349 height 28
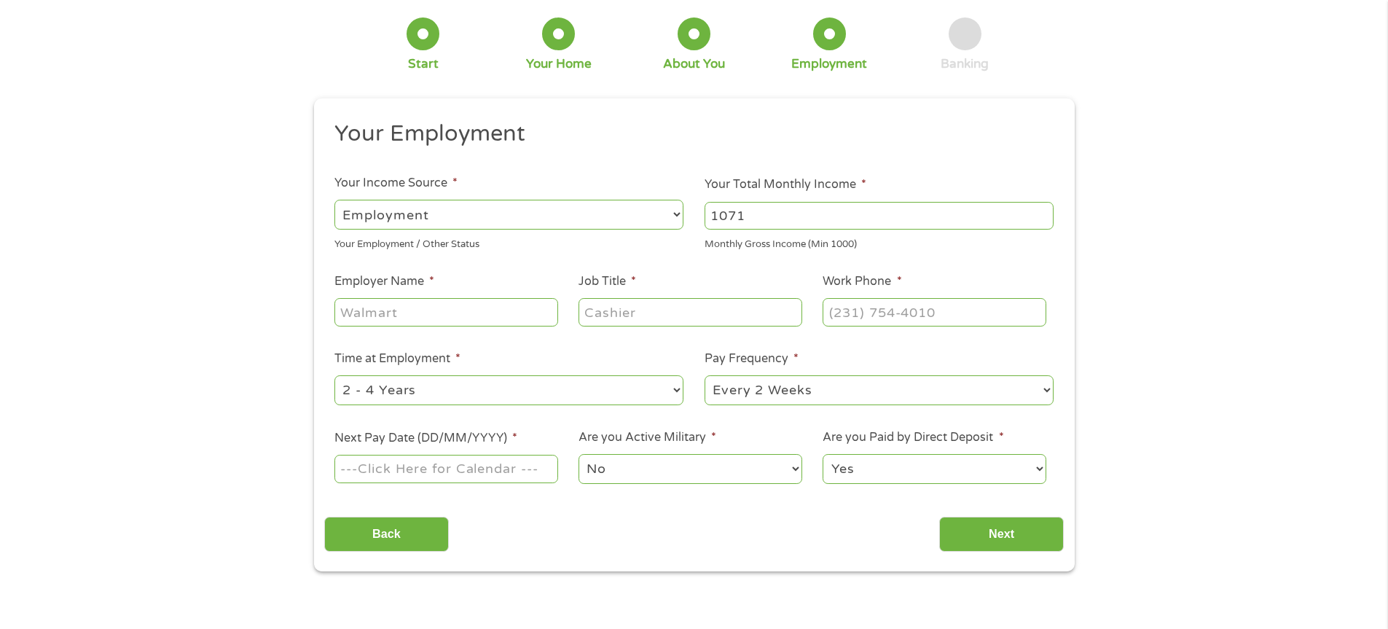
click at [1044, 210] on input "1071" at bounding box center [878, 216] width 349 height 28
click at [1044, 210] on input "1072" at bounding box center [878, 216] width 349 height 28
click at [1044, 210] on input "1073" at bounding box center [878, 216] width 349 height 28
click at [1044, 210] on input "1074" at bounding box center [878, 216] width 349 height 28
drag, startPoint x: 768, startPoint y: 219, endPoint x: 696, endPoint y: 215, distance: 71.5
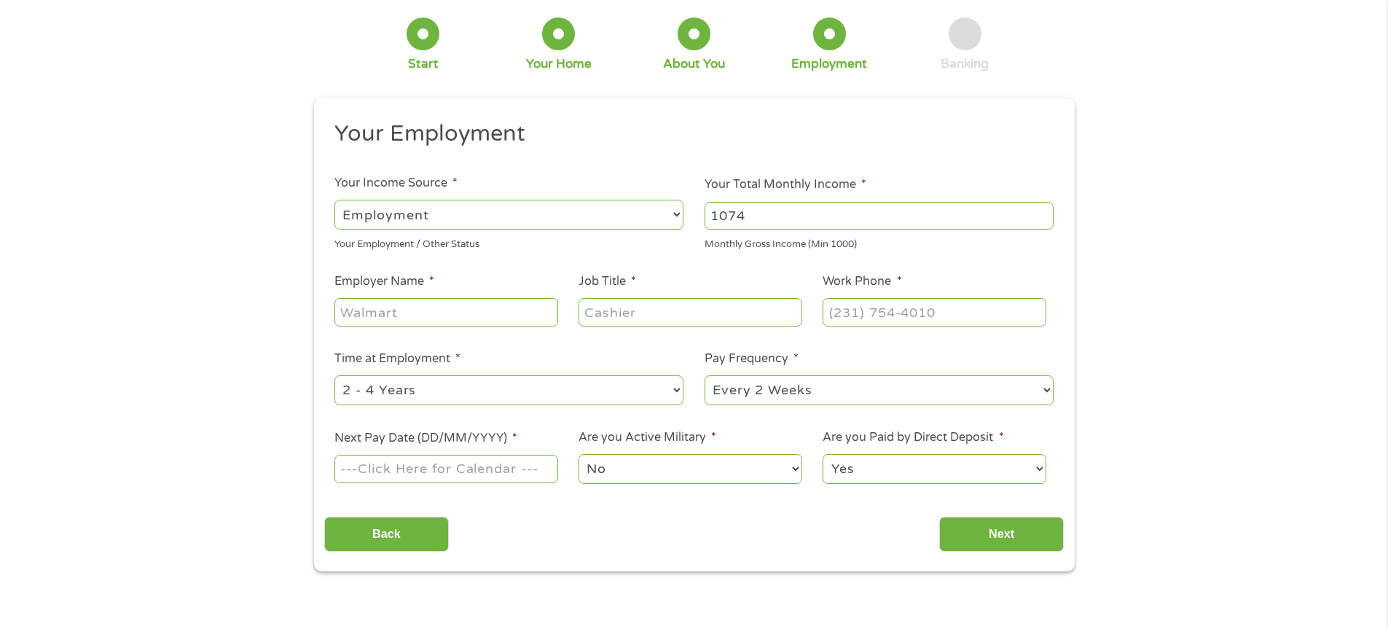
click at [696, 215] on li "Your Total Monthly Income * 1074 Monthly Gross Income (Min 1000)" at bounding box center [879, 214] width 370 height 76
type input "1600"
click at [366, 321] on input "Employer Name *" at bounding box center [445, 312] width 223 height 28
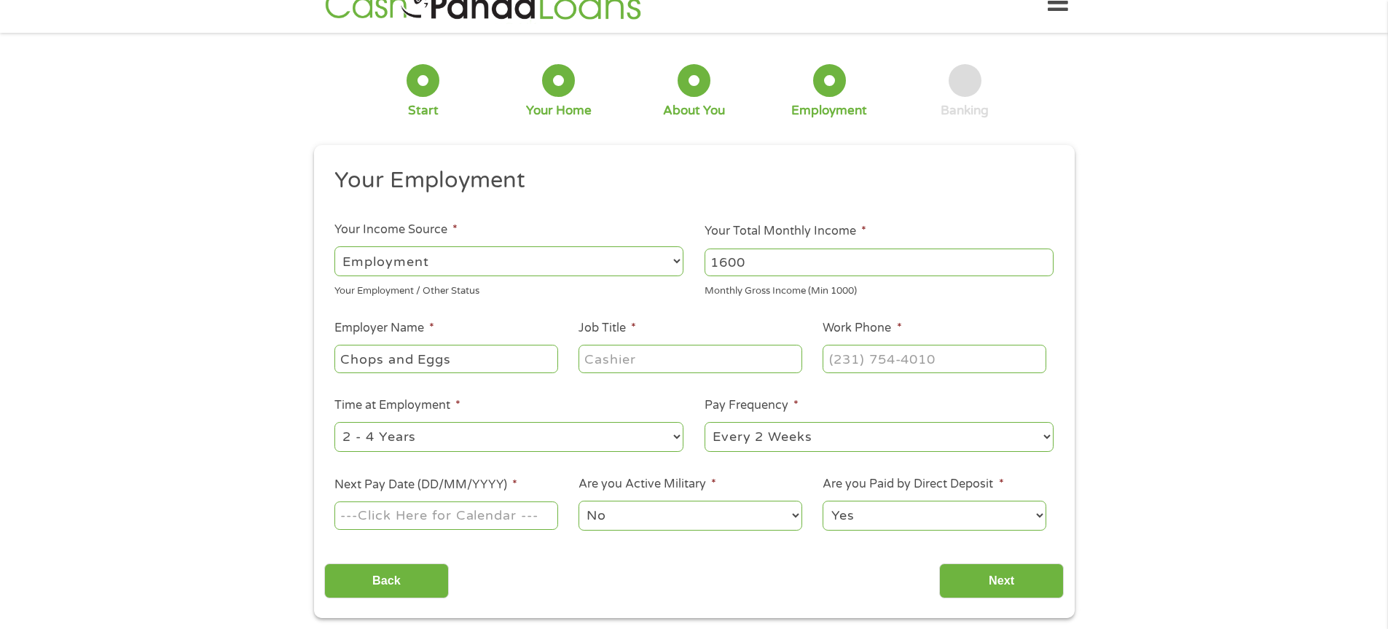
scroll to position [0, 0]
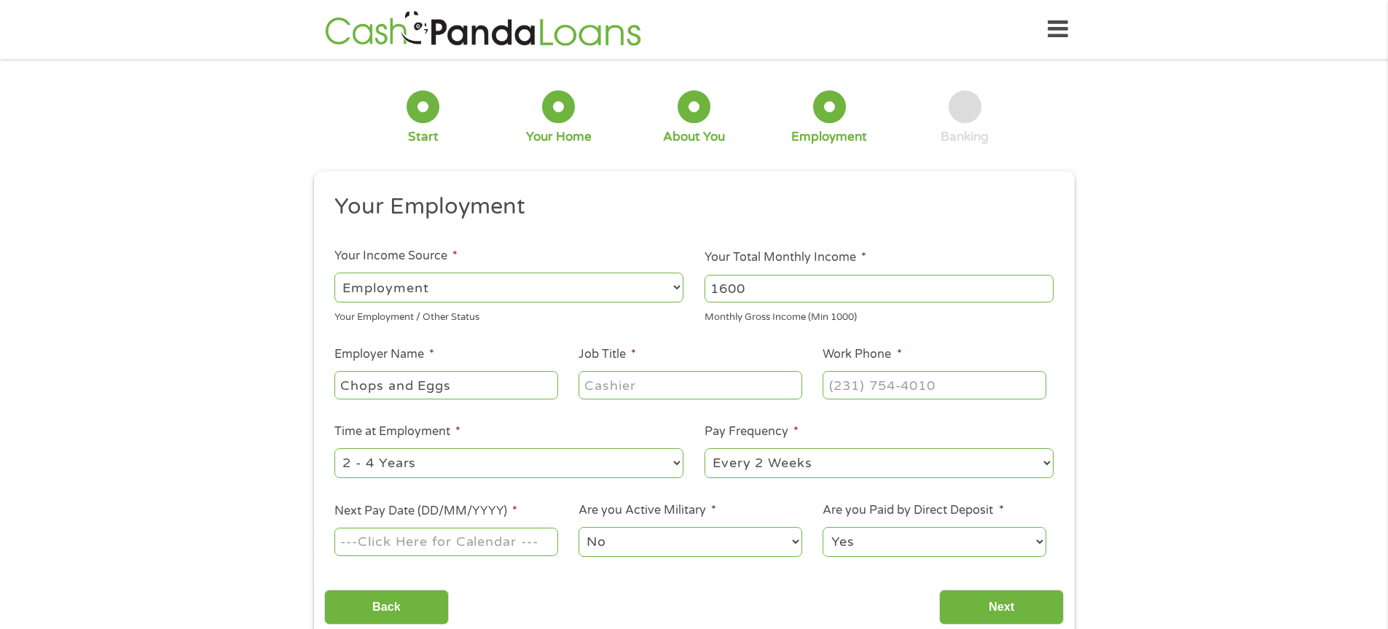
type input "Chops and Eggs"
click at [613, 387] on input "Job Title *" at bounding box center [689, 385] width 223 height 28
type input "Server"
click at [951, 389] on input "(___) ___-____" at bounding box center [934, 385] width 223 height 28
type input "[PHONE_NUMBER]"
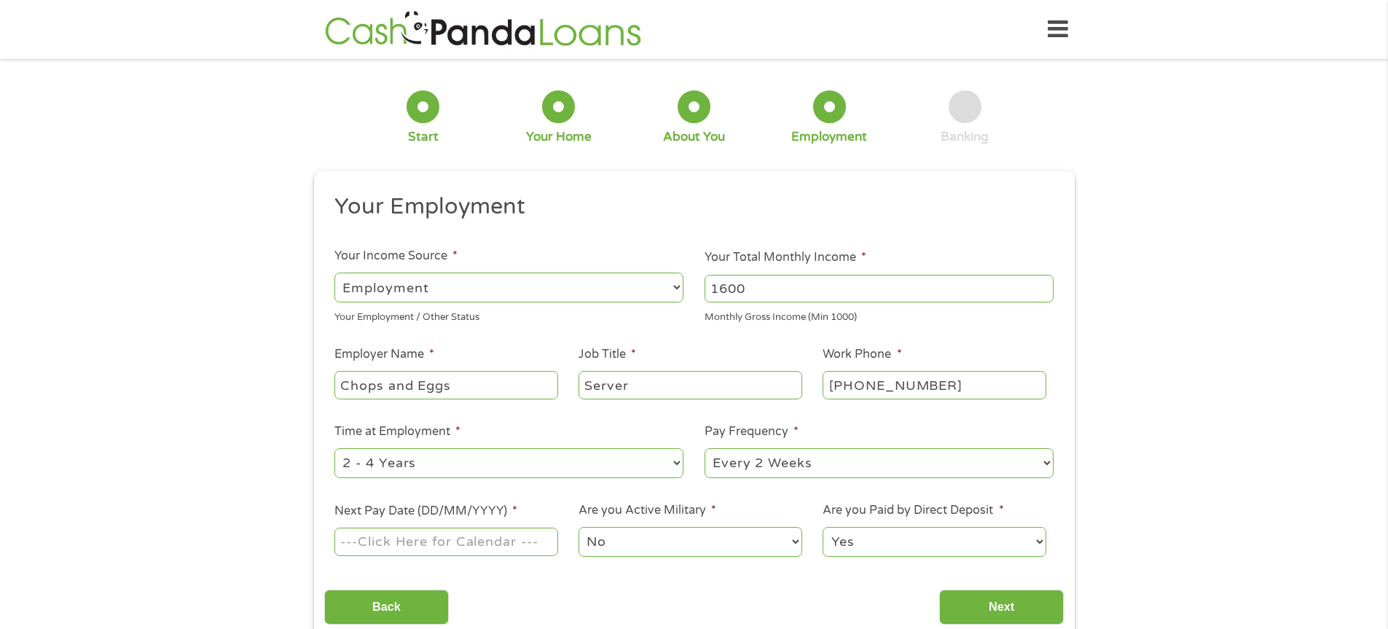
click at [675, 466] on select "--- Choose one --- 1 Year or less 1 - 2 Years 2 - 4 Years Over 4 Years" at bounding box center [508, 463] width 349 height 30
select select "12months"
click at [334, 448] on select "--- Choose one --- 1 Year or less 1 - 2 Years 2 - 4 Years Over 4 Years" at bounding box center [508, 463] width 349 height 30
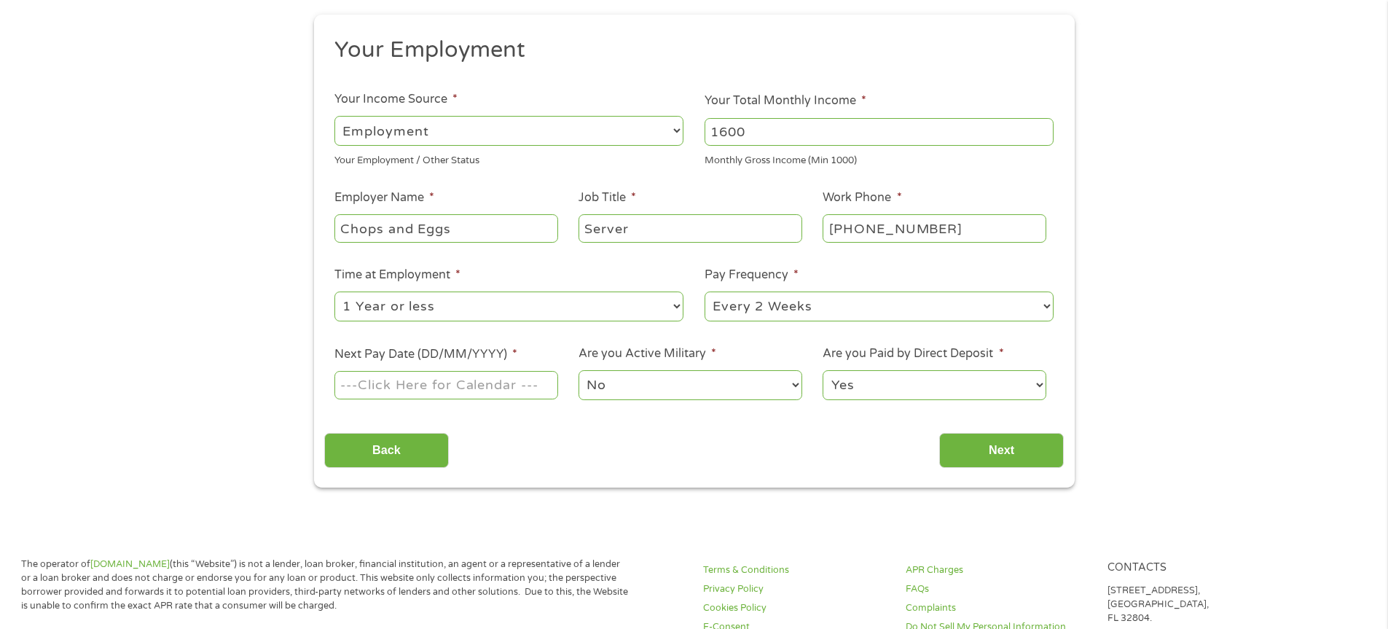
scroll to position [219, 0]
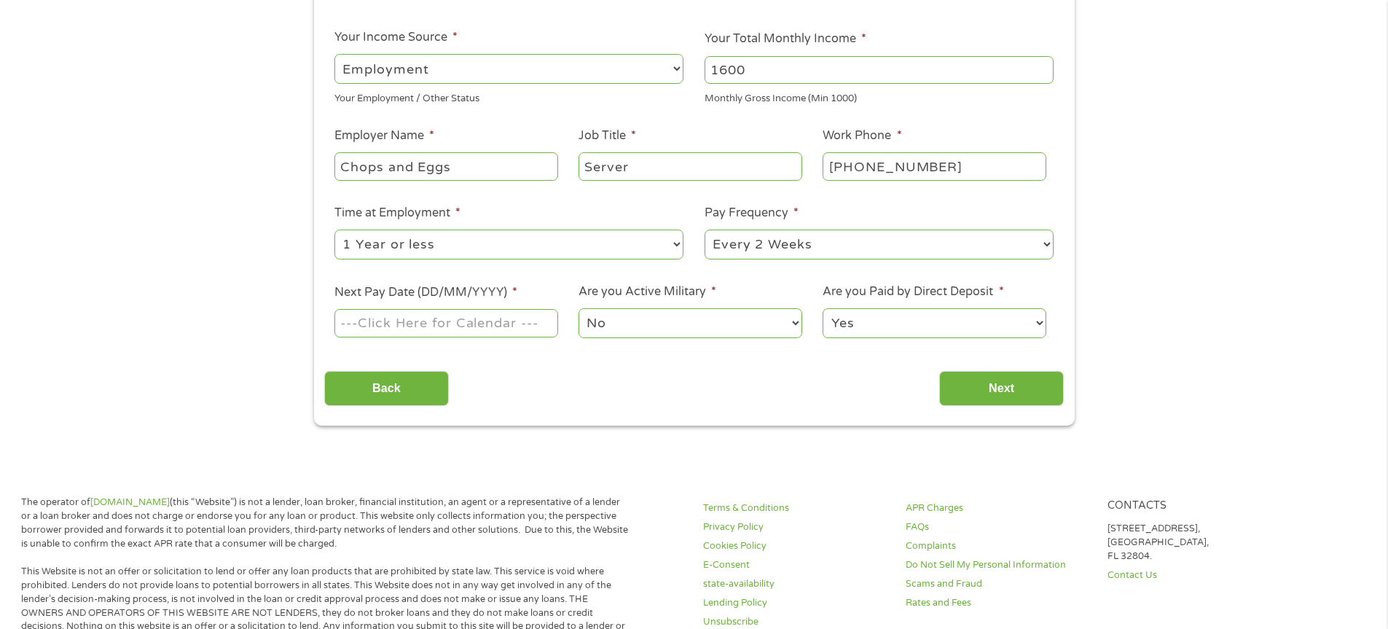
click at [474, 322] on input "Next Pay Date (DD/MM/YYYY) *" at bounding box center [445, 323] width 223 height 28
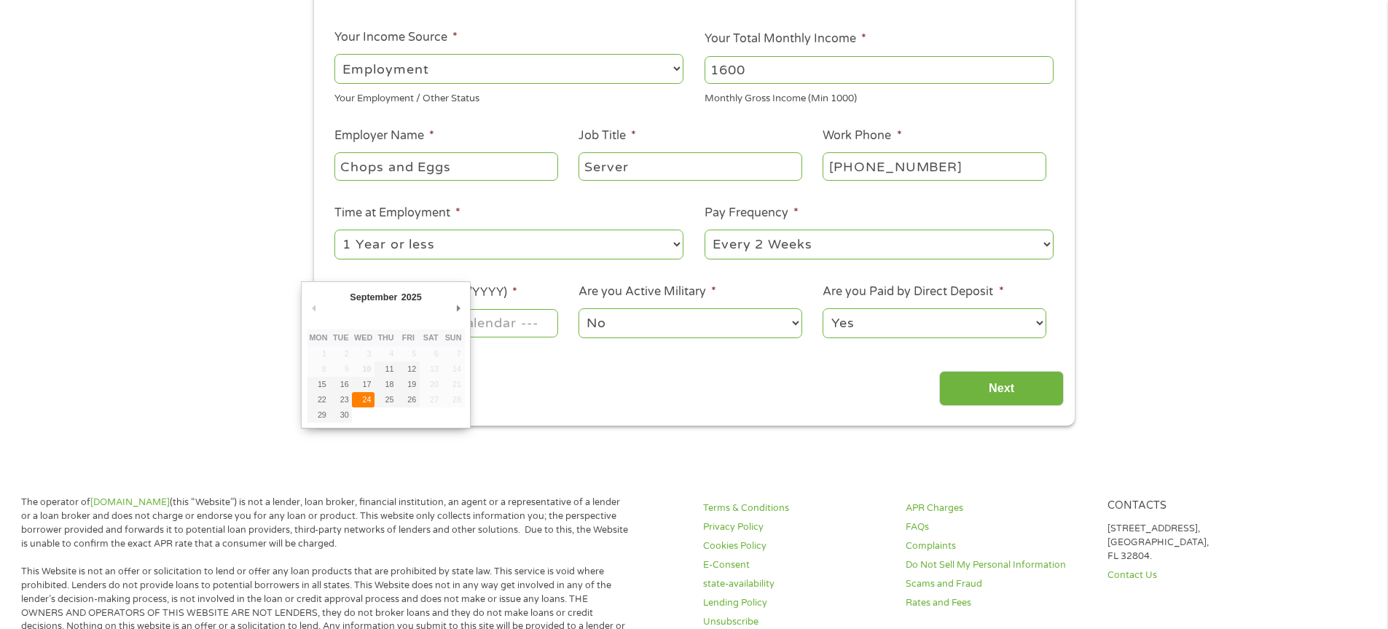
type input "[DATE]"
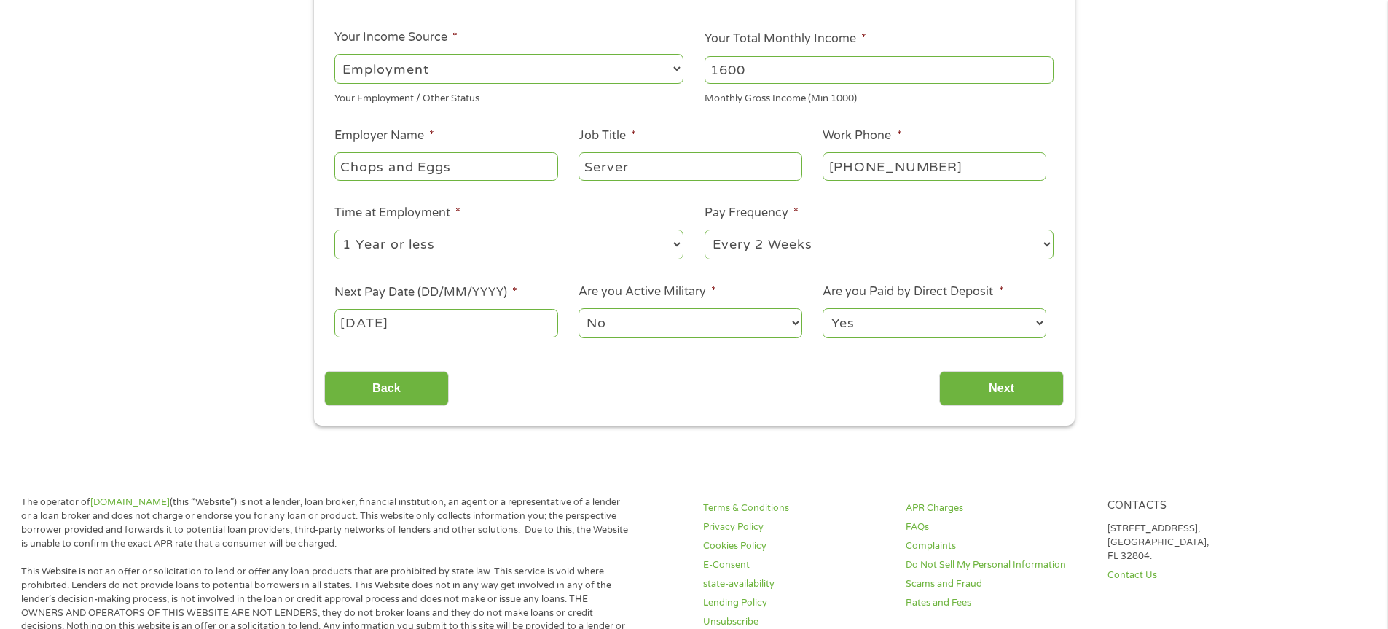
click at [922, 332] on select "Yes No" at bounding box center [934, 323] width 223 height 30
select select "0"
click at [823, 308] on select "Yes No" at bounding box center [934, 323] width 223 height 30
click at [996, 395] on input "Next" at bounding box center [1001, 389] width 125 height 36
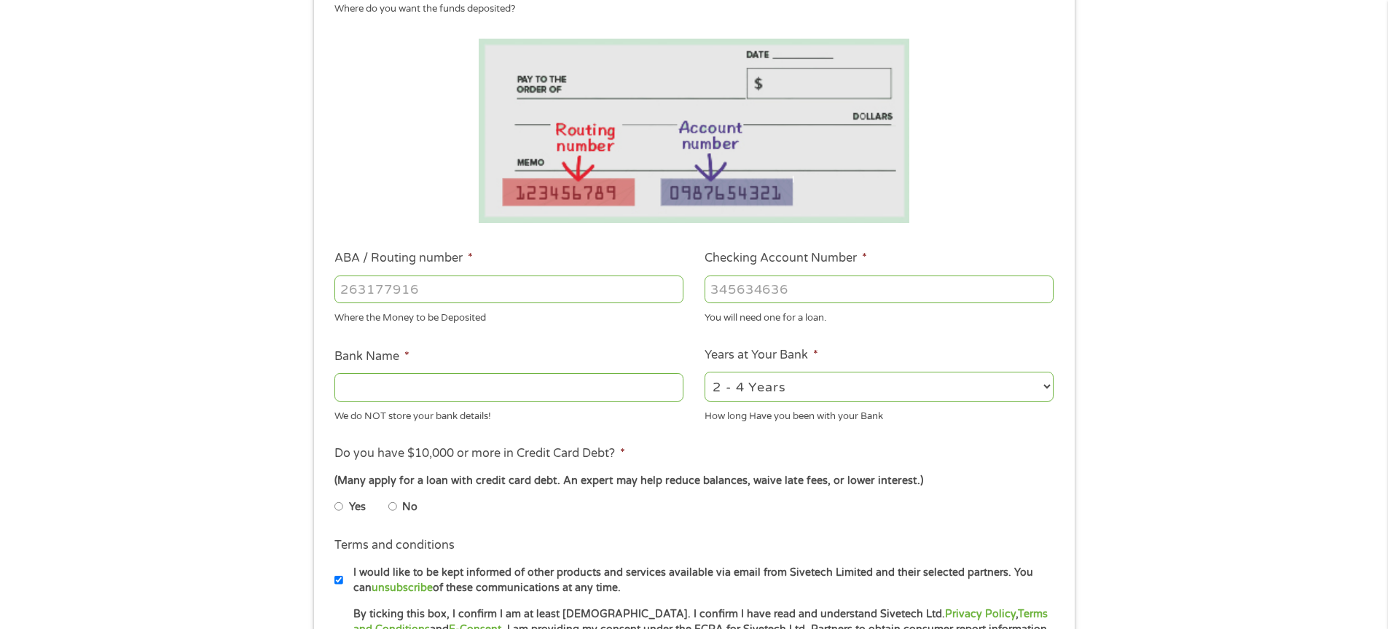
click at [459, 295] on input "ABA / Routing number *" at bounding box center [508, 289] width 349 height 28
type input "314978543"
type input "NAVY ARMY COMMUNITY CREDIT UNION"
type input "314978543"
click at [808, 291] on input "Checking Account Number *" at bounding box center [878, 289] width 349 height 28
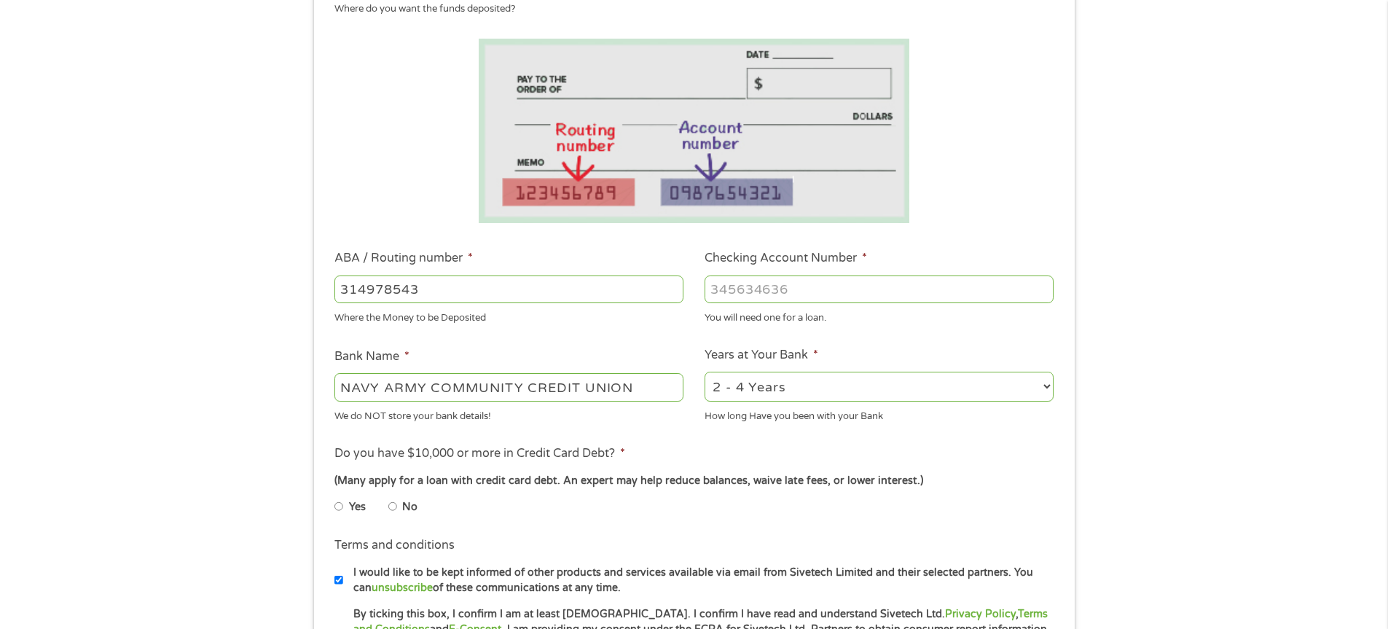
click at [808, 291] on input "Checking Account Number *" at bounding box center [878, 289] width 349 height 28
click at [709, 287] on input "43607" at bounding box center [878, 289] width 349 height 28
type input "000043607"
click at [804, 390] on select "2 - 4 Years 6 - 12 Months 1 - 2 Years Over 4 Years" at bounding box center [878, 387] width 349 height 30
select select "60months"
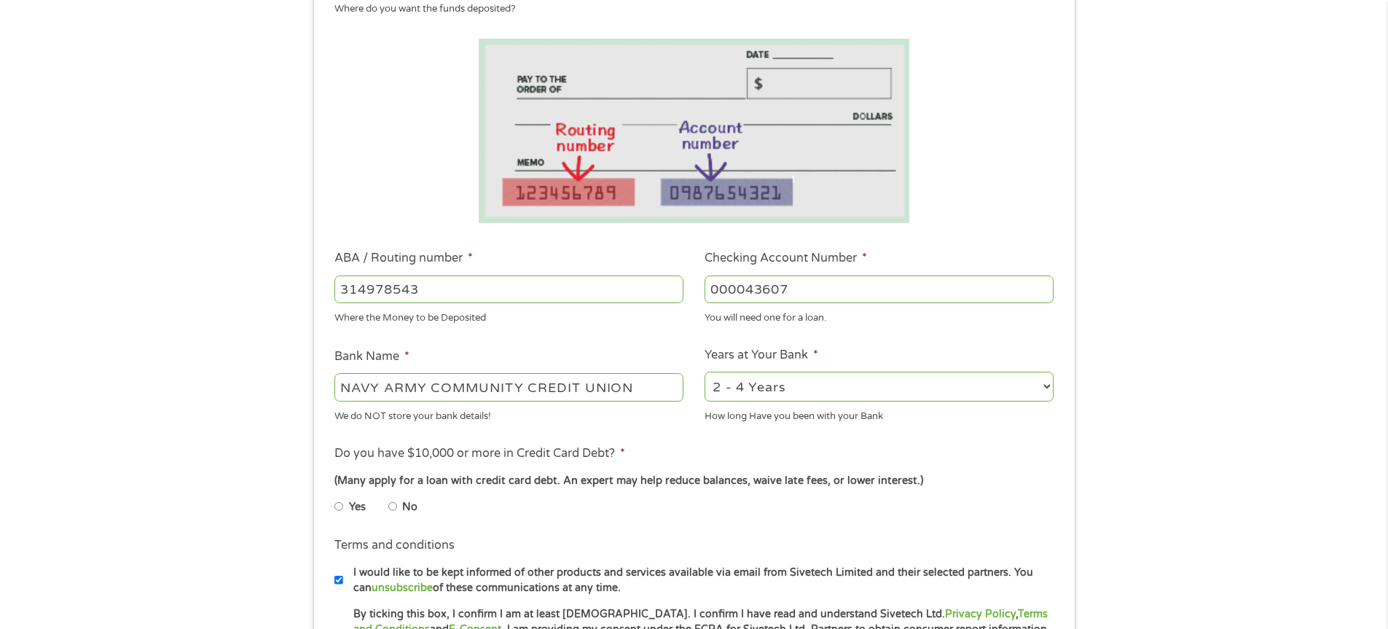
click at [704, 372] on select "2 - 4 Years 6 - 12 Months 1 - 2 Years Over 4 Years" at bounding box center [878, 387] width 349 height 30
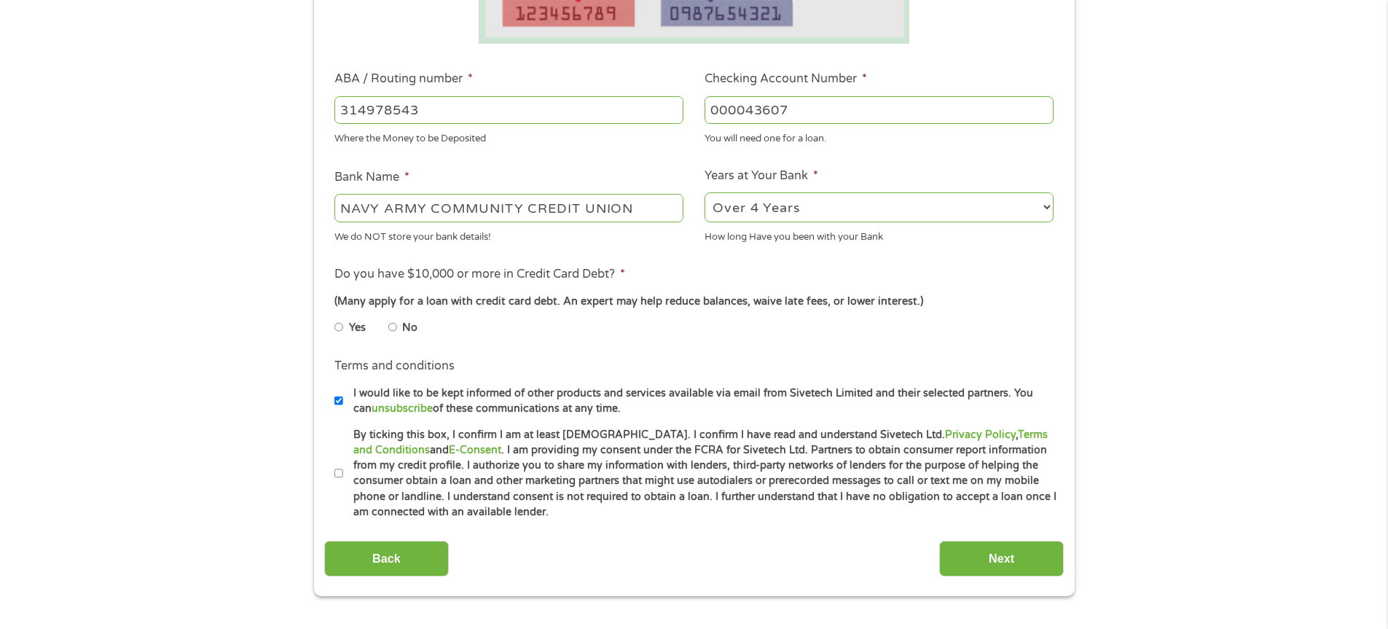
scroll to position [437, 0]
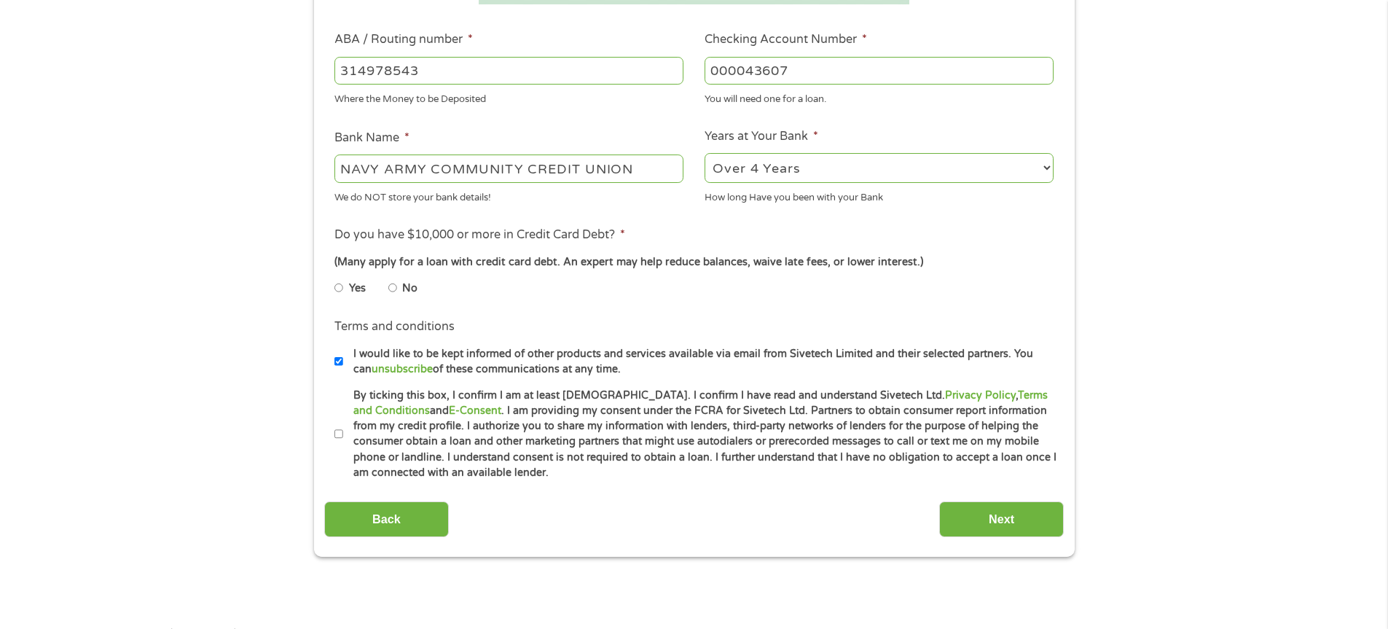
click at [393, 288] on input "No" at bounding box center [392, 287] width 9 height 23
radio input "true"
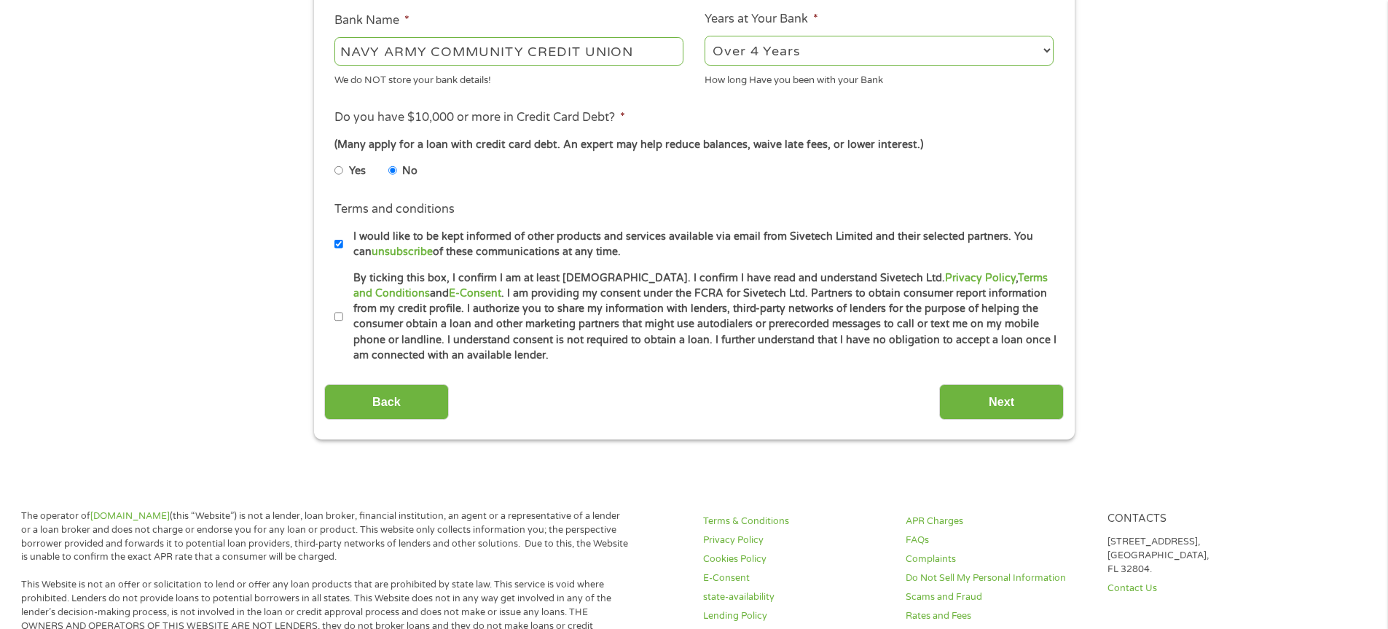
scroll to position [583, 0]
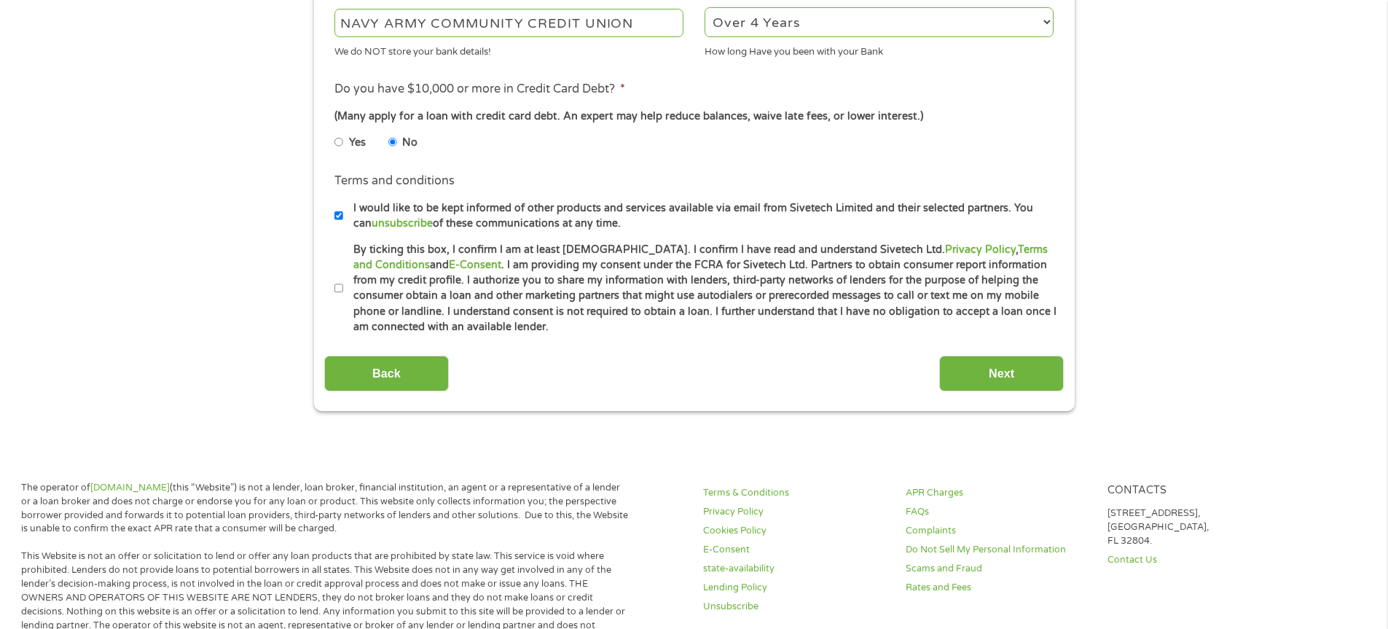
click at [336, 282] on input "By ticking this box, I confirm I am at least [DEMOGRAPHIC_DATA]. I confirm I ha…" at bounding box center [338, 288] width 9 height 23
checkbox input "true"
click at [342, 214] on input "I would like to be kept informed of other products and services available via e…" at bounding box center [338, 215] width 9 height 23
checkbox input "false"
click at [1008, 368] on input "Next" at bounding box center [1001, 374] width 125 height 36
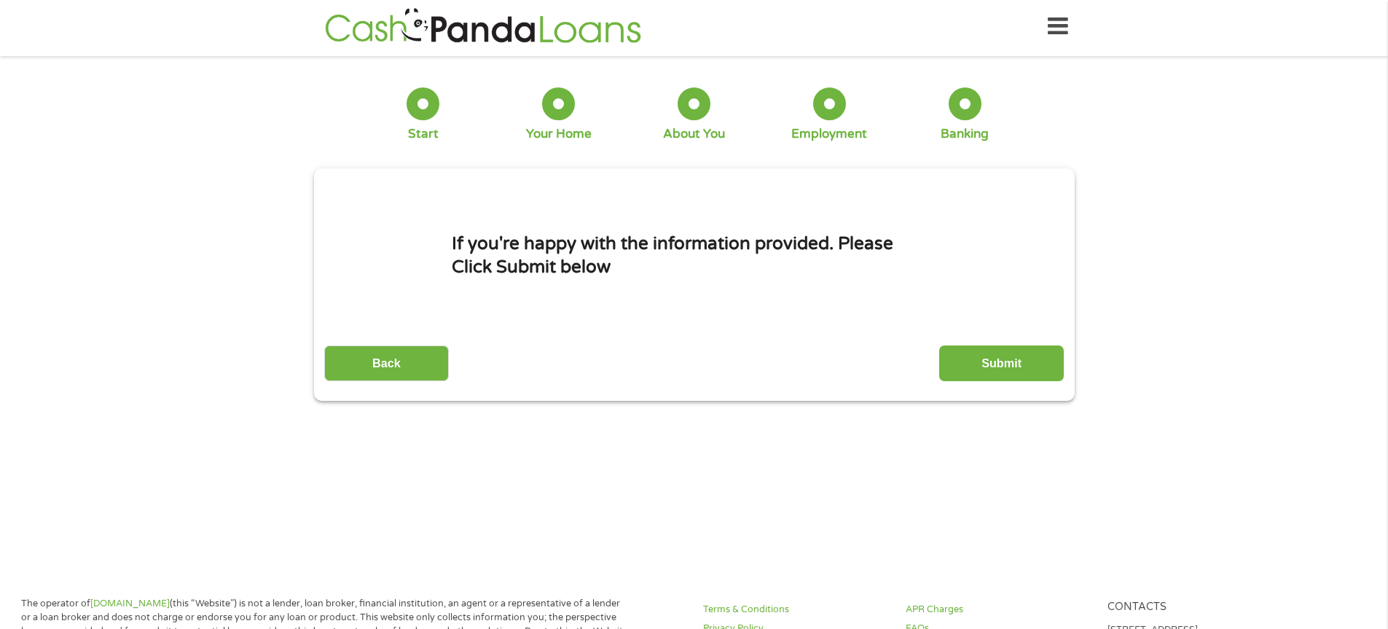
scroll to position [0, 0]
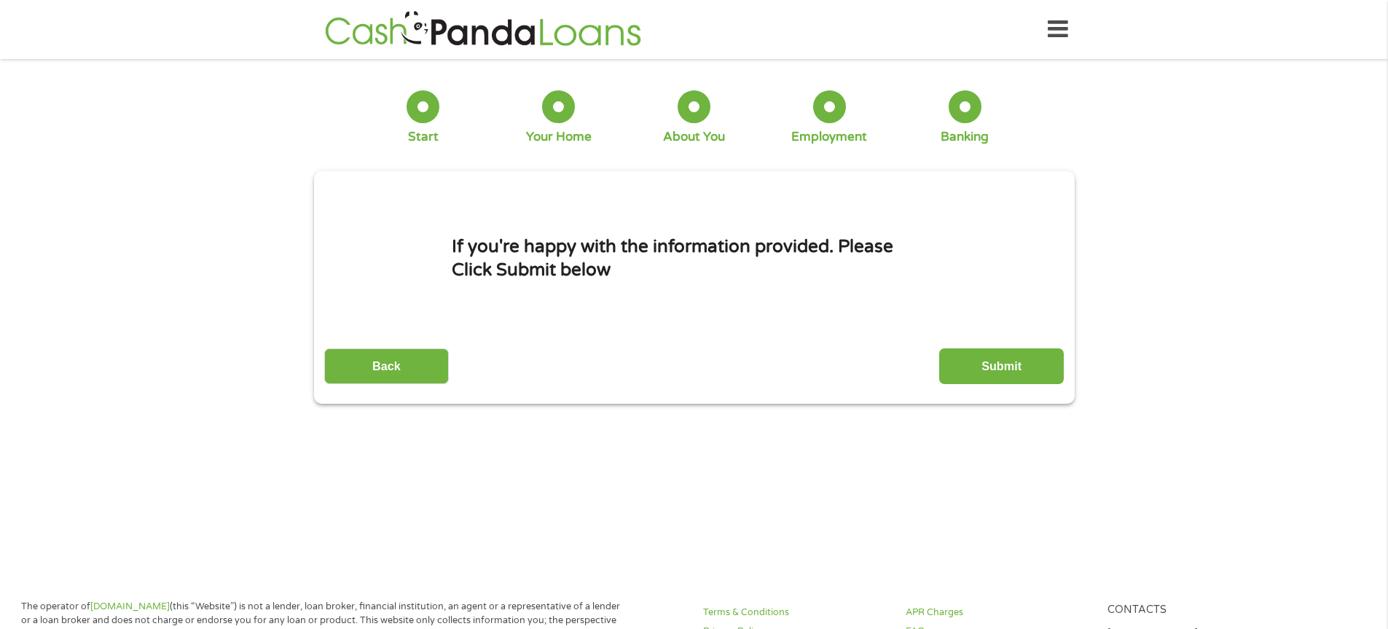
click at [1008, 368] on input "Submit" at bounding box center [1001, 366] width 125 height 36
